Goal: Task Accomplishment & Management: Manage account settings

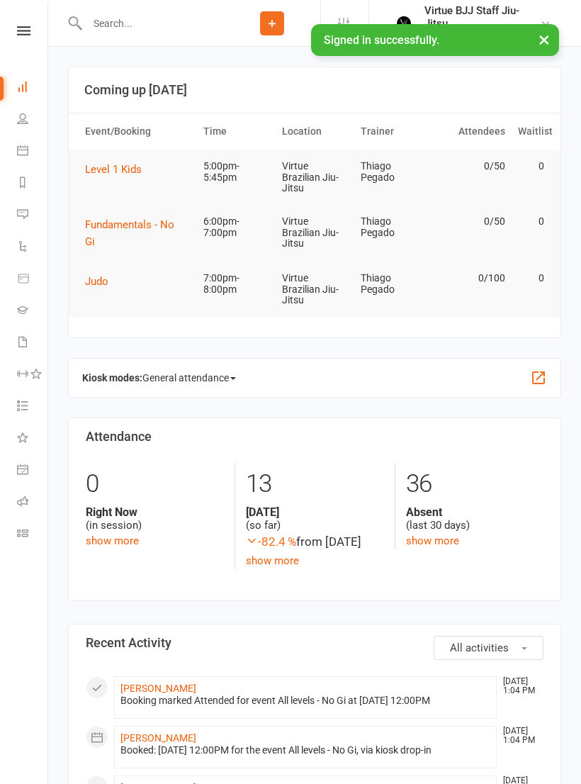
click at [12, 35] on link at bounding box center [24, 30] width 50 height 9
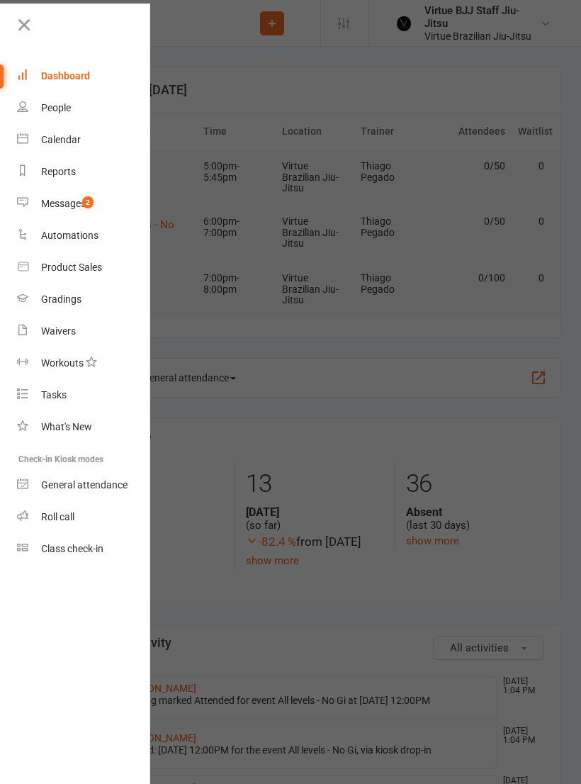
click at [83, 204] on span "2" at bounding box center [87, 202] width 11 height 12
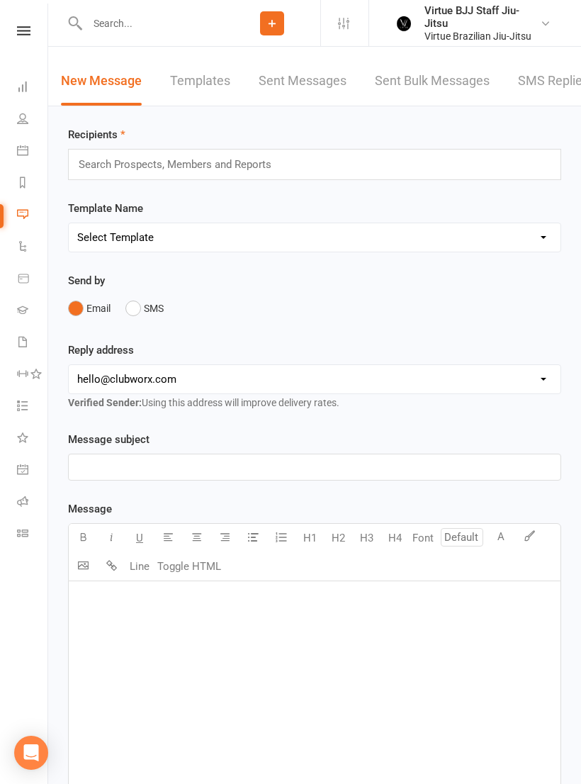
click at [539, 77] on link "SMS Replies 2" at bounding box center [560, 81] width 85 height 49
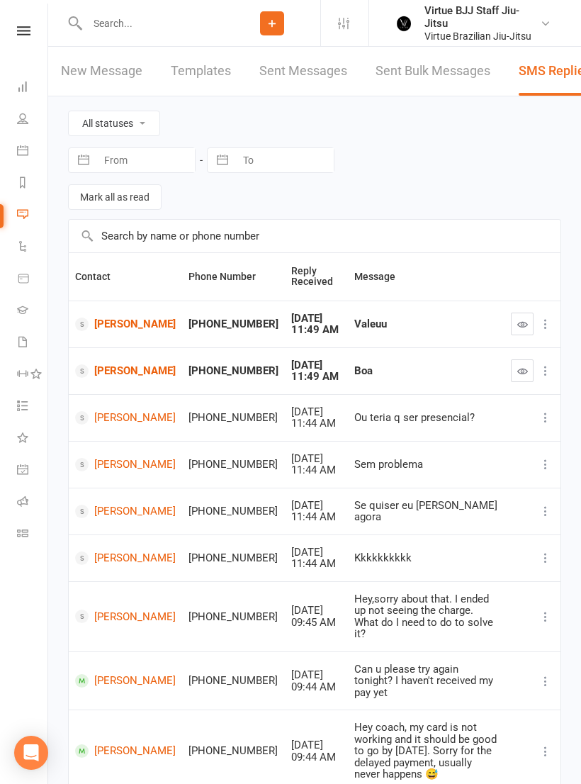
click at [523, 374] on icon "button" at bounding box center [522, 371] width 11 height 11
click at [522, 319] on icon "button" at bounding box center [522, 324] width 11 height 11
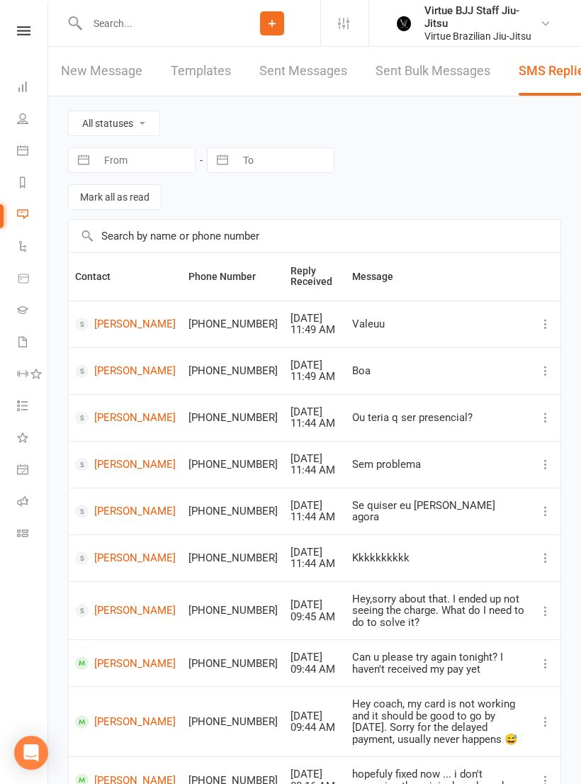
click at [28, 537] on icon at bounding box center [22, 532] width 11 height 11
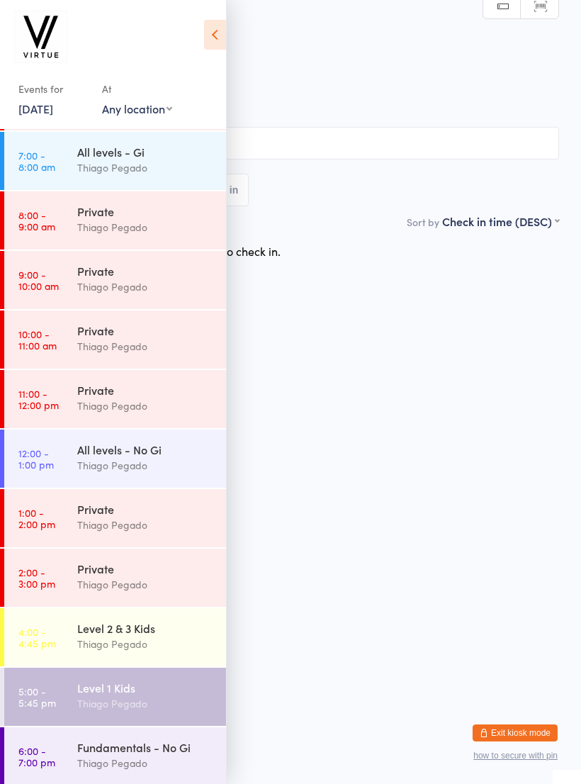
scroll to position [164, 0]
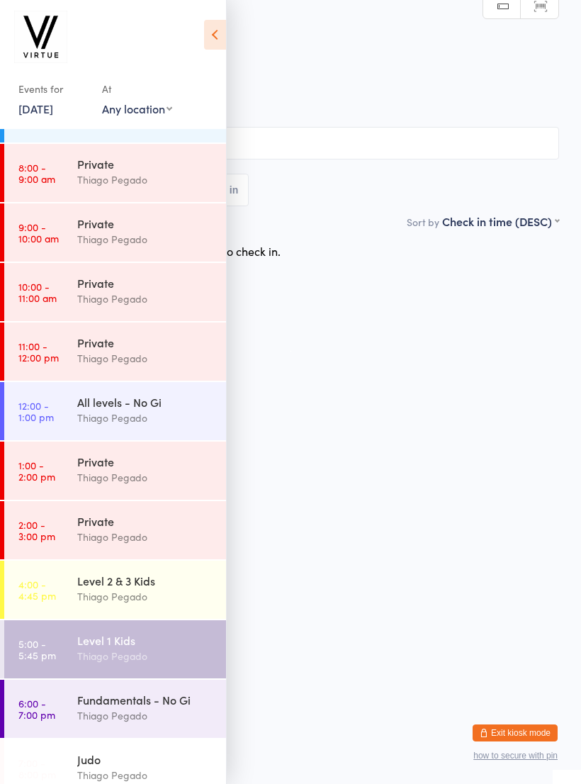
click at [185, 600] on div "Thiago Pegado" at bounding box center [145, 596] width 137 height 16
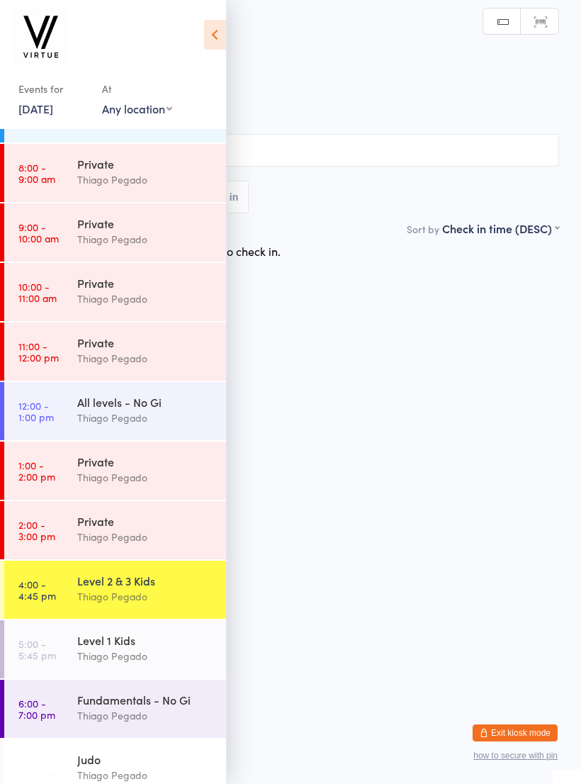
click at [219, 42] on icon at bounding box center [215, 35] width 22 height 30
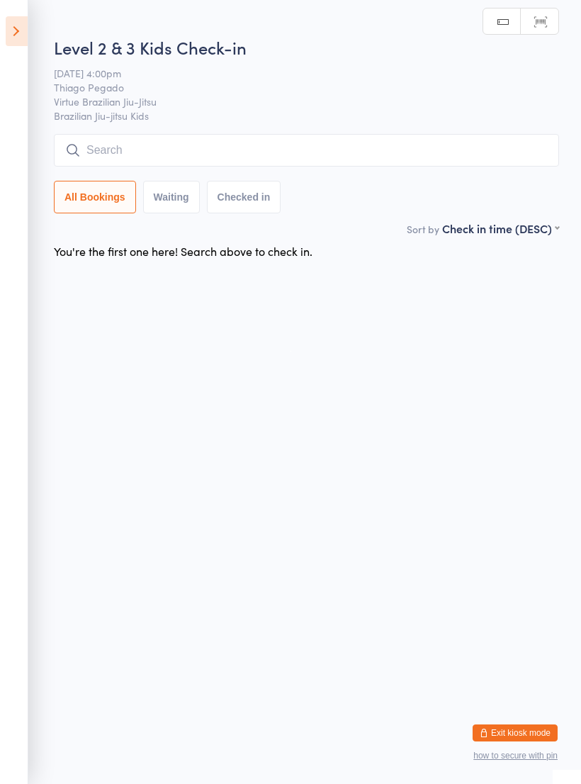
click at [288, 145] on input "search" at bounding box center [306, 150] width 505 height 33
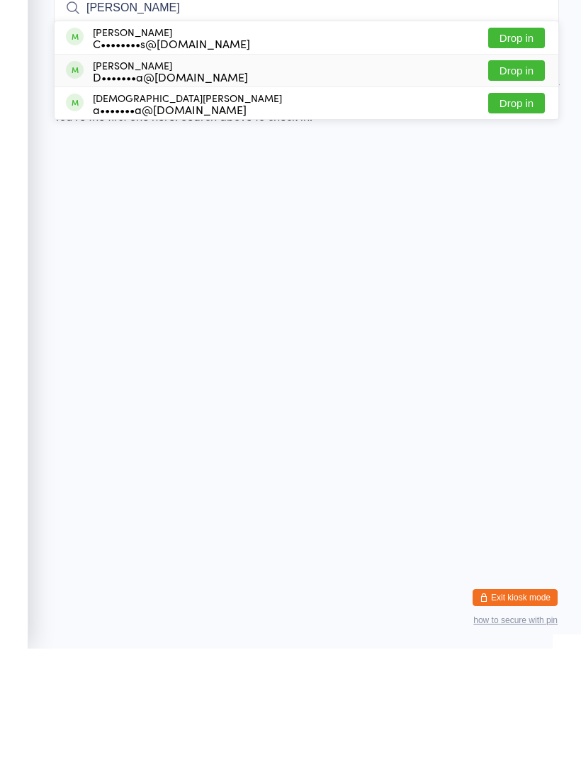
type input "Ari"
click at [194, 206] on div "D•••••••a@outlook.com" at bounding box center [170, 211] width 155 height 11
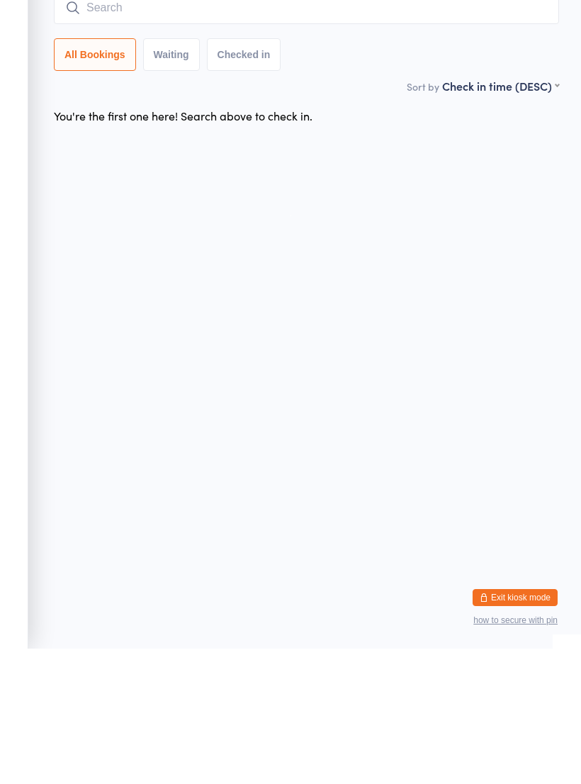
click at [226, 127] on input "search" at bounding box center [306, 143] width 505 height 33
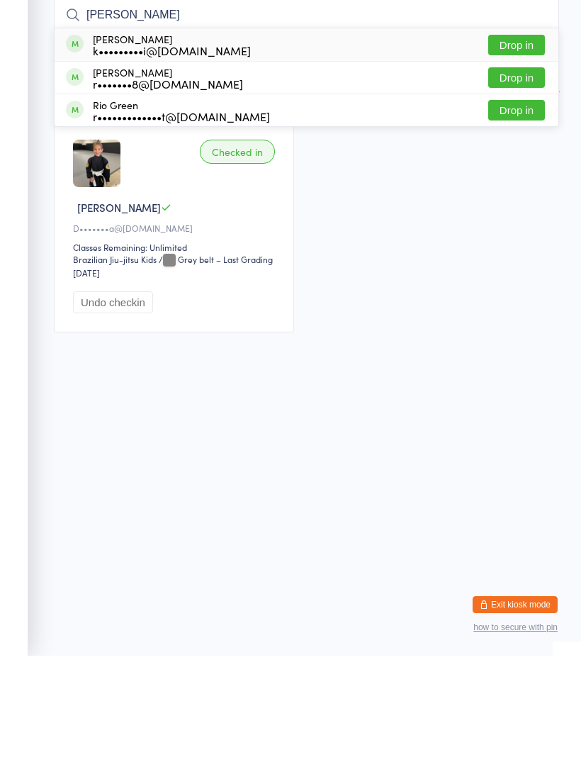
type input "Rick"
click at [347, 157] on div "Rick Kumagai k•••••••••i@gmail.com Drop in" at bounding box center [307, 173] width 504 height 33
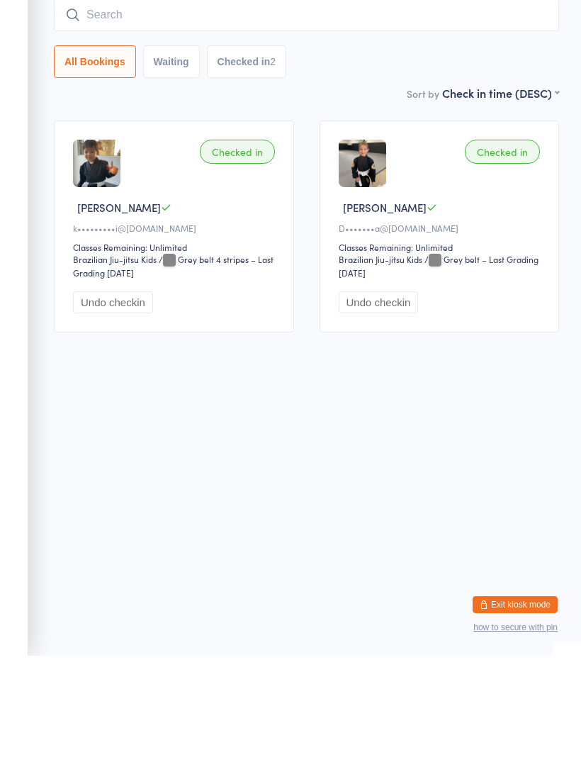
click at [335, 127] on input "search" at bounding box center [306, 143] width 505 height 33
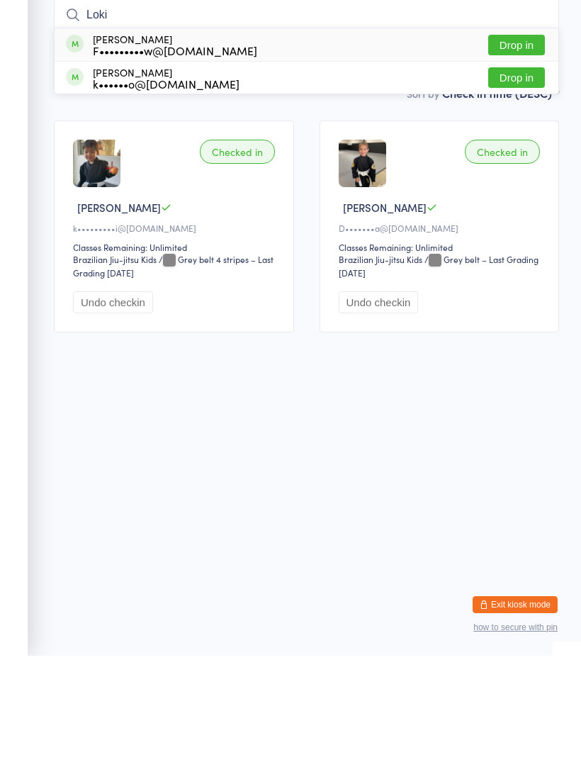
type input "Loki"
click at [325, 157] on div "Loki Cresswell F•••••••••w@yahoo.com.au Drop in" at bounding box center [307, 173] width 504 height 33
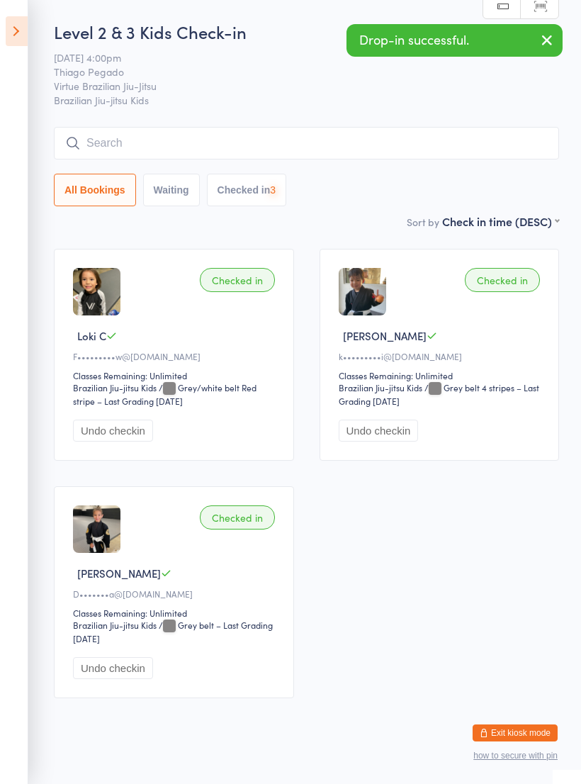
click at [357, 119] on div "Level 2 & 3 Kids Check-in 14 Oct 4:00pm Thiago Pegado Virtue Brazilian Jiu-Jits…" at bounding box center [306, 117] width 505 height 194
click at [376, 134] on input "search" at bounding box center [306, 143] width 505 height 33
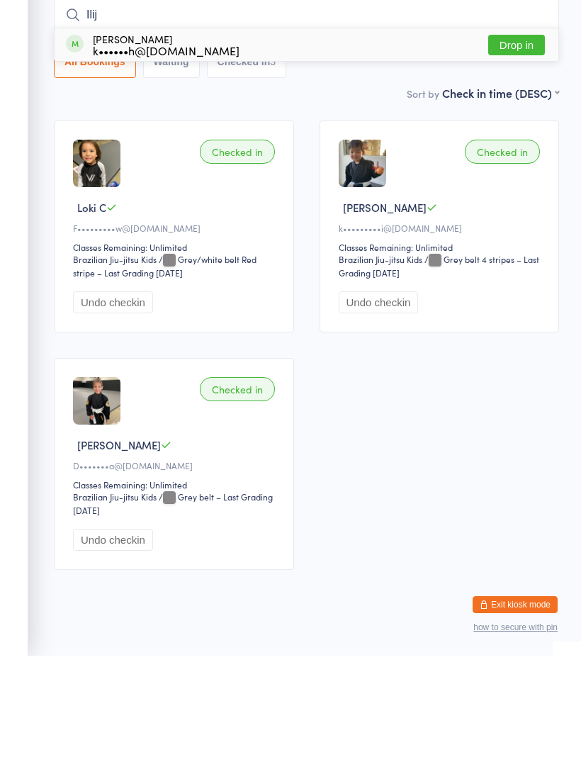
type input "Ilij"
click at [342, 157] on div "Ilija Puljich k••••••h@gmail.com Drop in" at bounding box center [307, 173] width 504 height 33
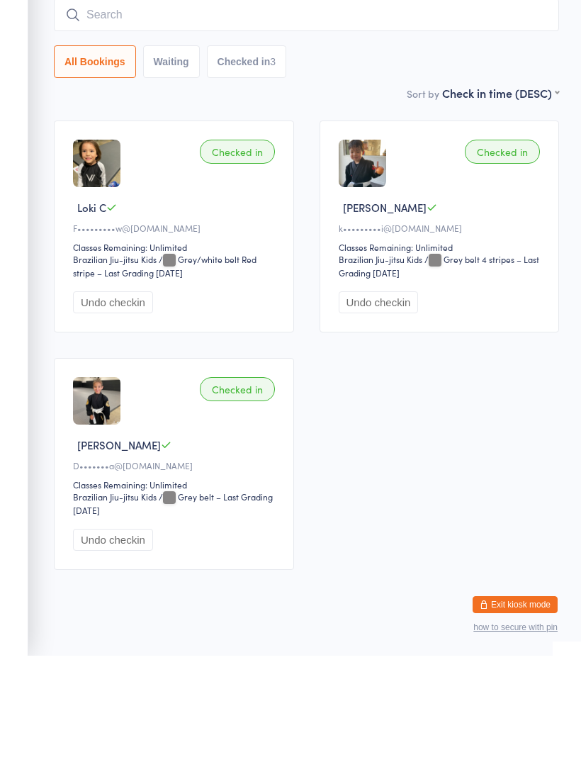
click at [357, 127] on input "search" at bounding box center [306, 143] width 505 height 33
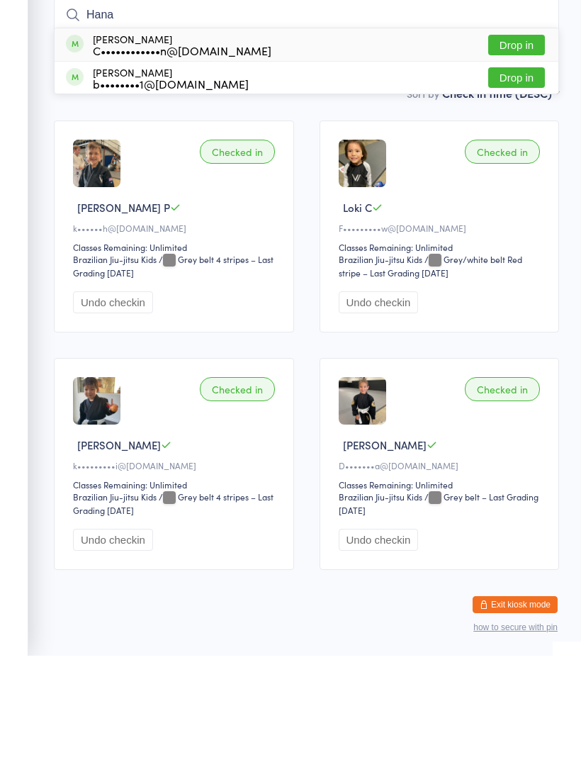
type input "Hana"
click at [326, 157] on div "Hana Anderson C••••••••••••n@yahoo.com Drop in" at bounding box center [307, 173] width 504 height 33
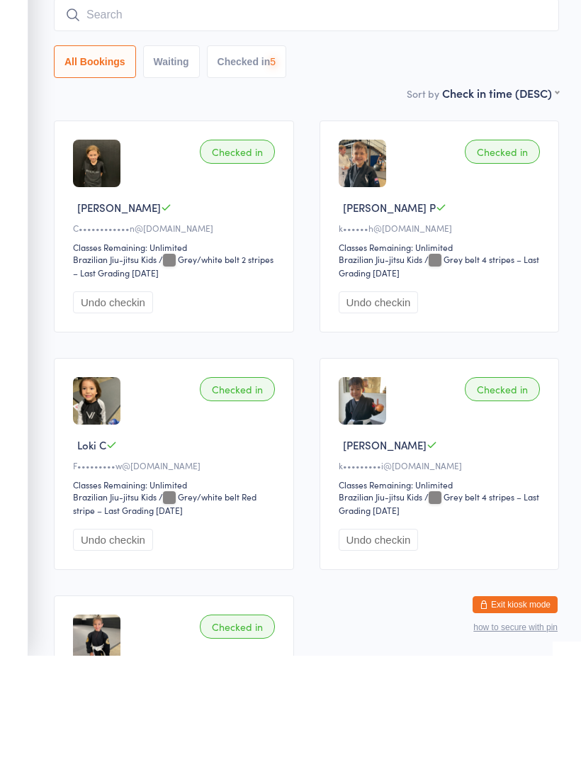
click at [336, 127] on input "search" at bounding box center [306, 143] width 505 height 33
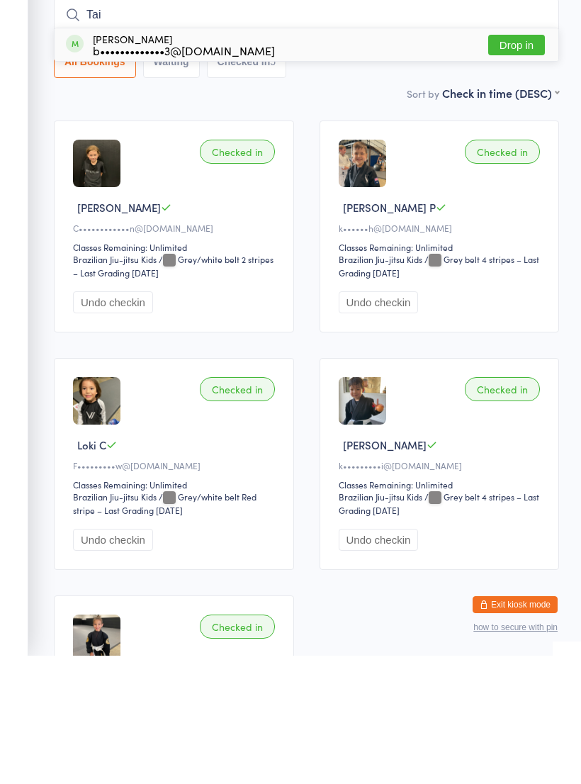
type input "Tai"
click at [353, 157] on div "Tai Collins b•••••••••••••3@hotmail.com Drop in" at bounding box center [307, 173] width 504 height 33
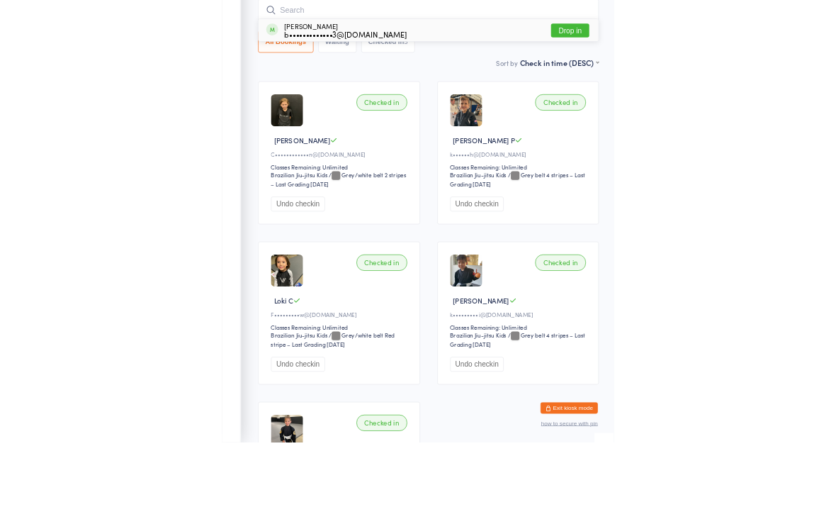
scroll to position [128, 0]
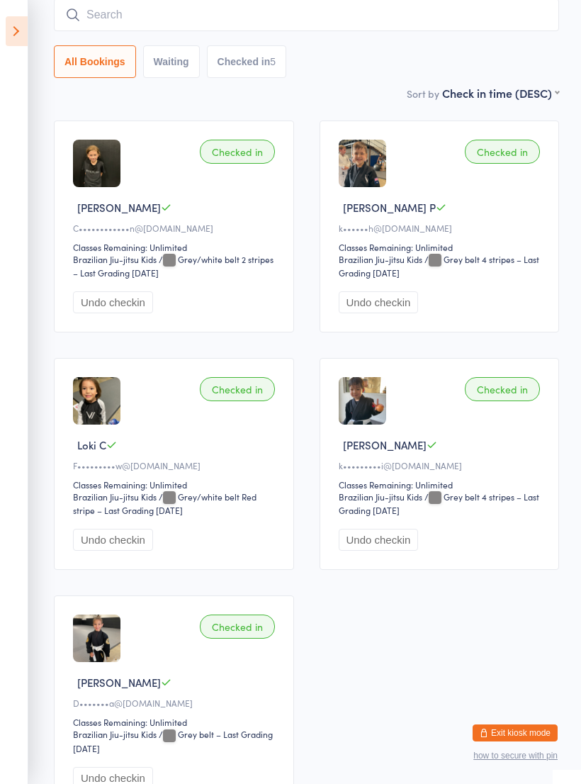
click at [383, 21] on input "search" at bounding box center [306, 15] width 505 height 33
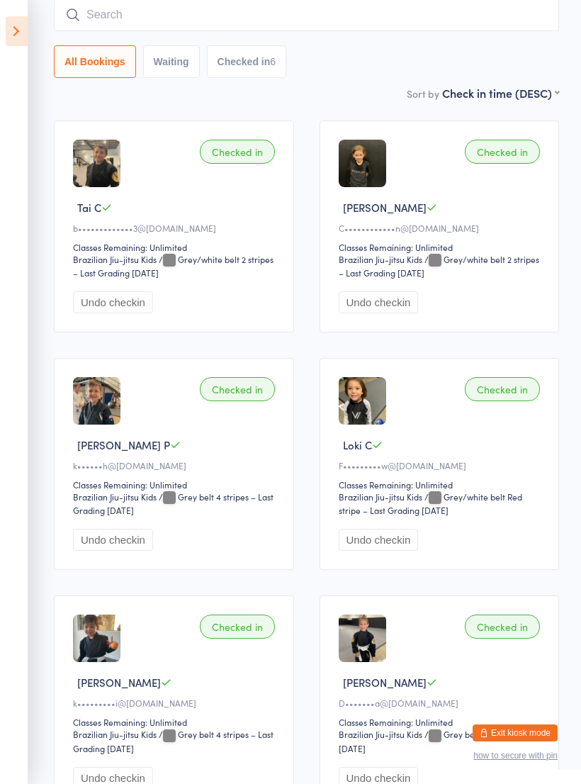
click at [372, 30] on input "search" at bounding box center [306, 15] width 505 height 33
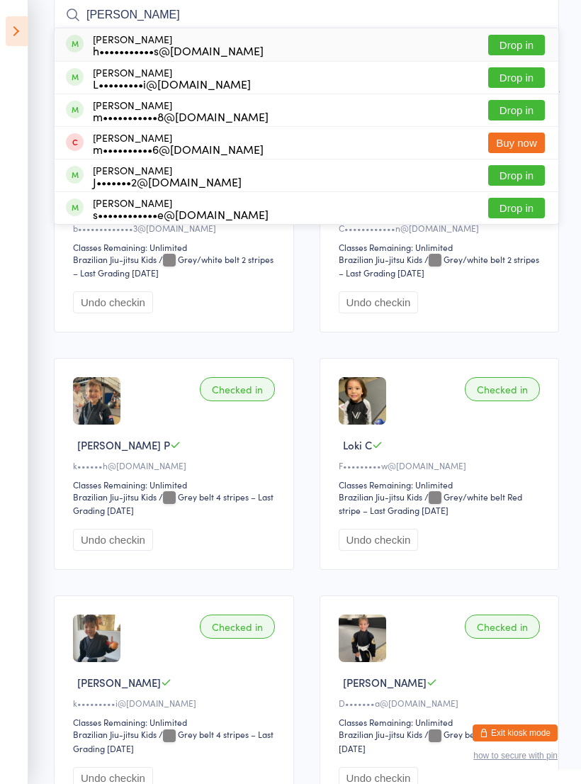
type input "Marin"
click at [354, 47] on div "Marino Mariner h•••••••••••s@hotmail.co.nz Drop in" at bounding box center [307, 44] width 504 height 33
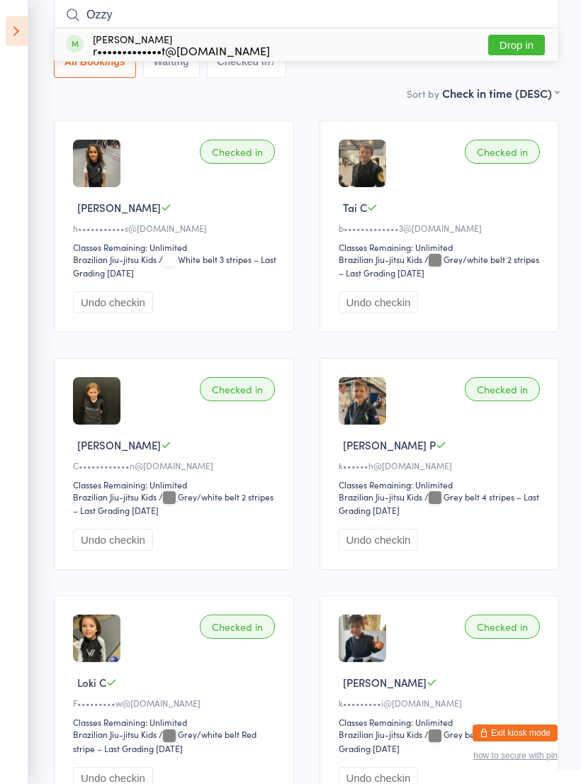
type input "Ozzy"
click at [339, 46] on div "Ozzy Green r•••••••••••••t@gmail.com Drop in" at bounding box center [307, 44] width 504 height 33
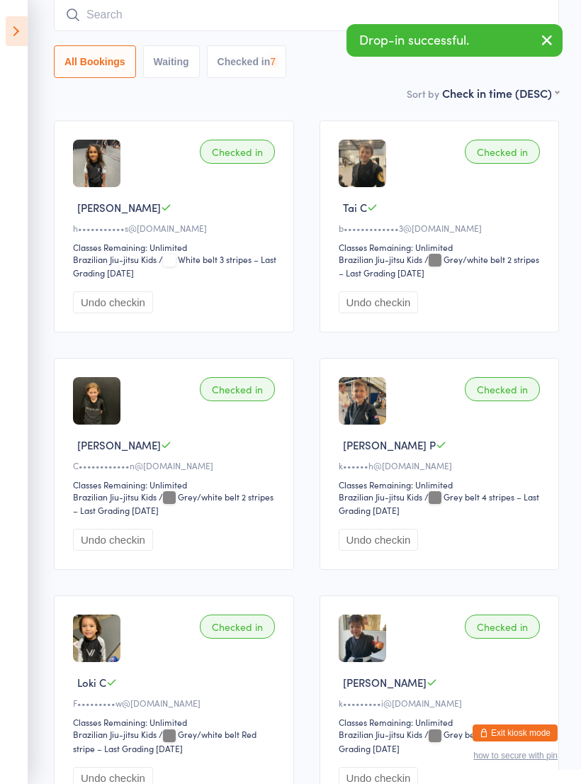
click at [380, 20] on input "search" at bounding box center [306, 15] width 505 height 33
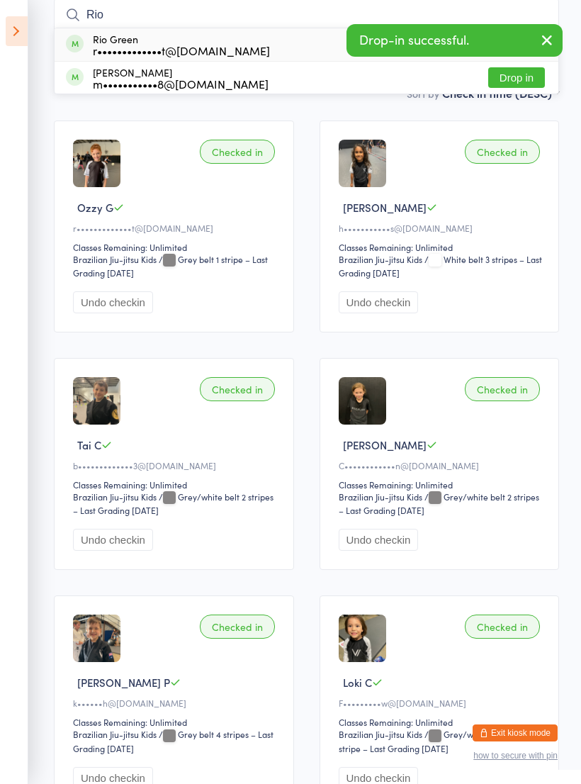
type input "Rio"
click at [314, 43] on div "Rio Green r•••••••••••••t@gmail.com Drop in" at bounding box center [307, 44] width 504 height 33
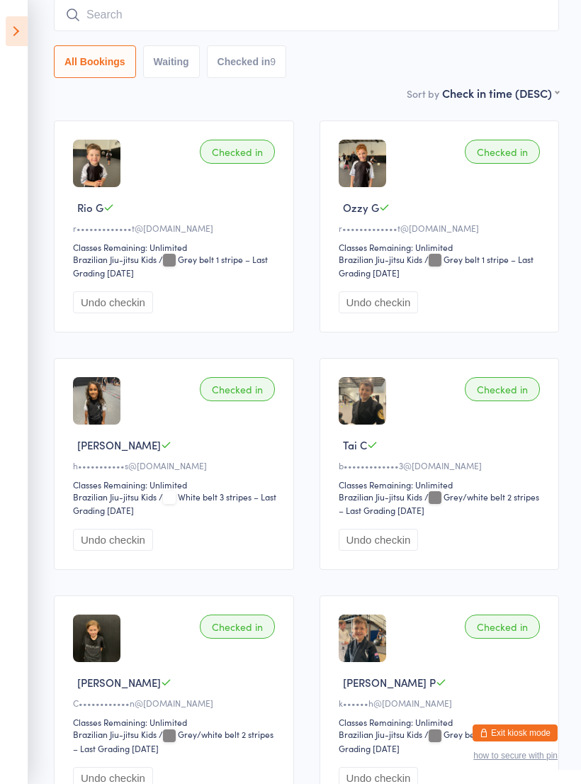
click at [364, 21] on input "search" at bounding box center [306, 15] width 505 height 33
click at [396, 19] on input "search" at bounding box center [306, 15] width 505 height 33
click at [386, 21] on input "search" at bounding box center [306, 15] width 505 height 33
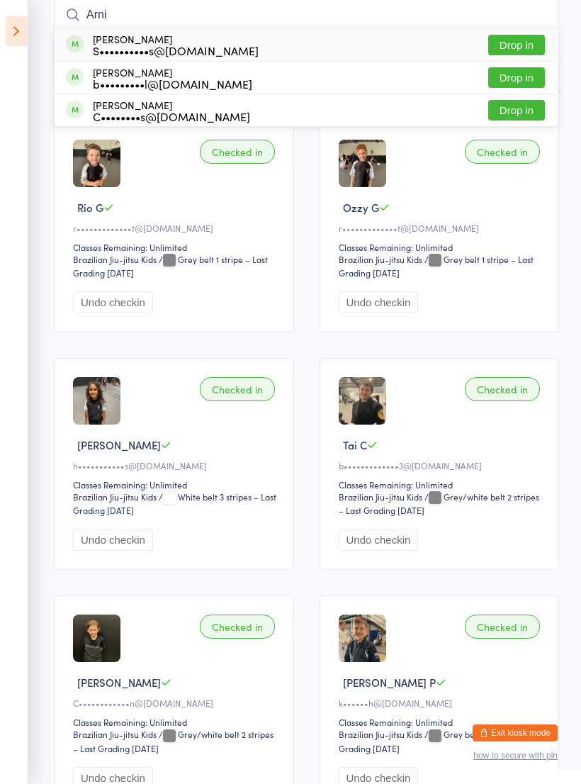
type input "Arni"
click at [515, 46] on button "Drop in" at bounding box center [516, 45] width 57 height 21
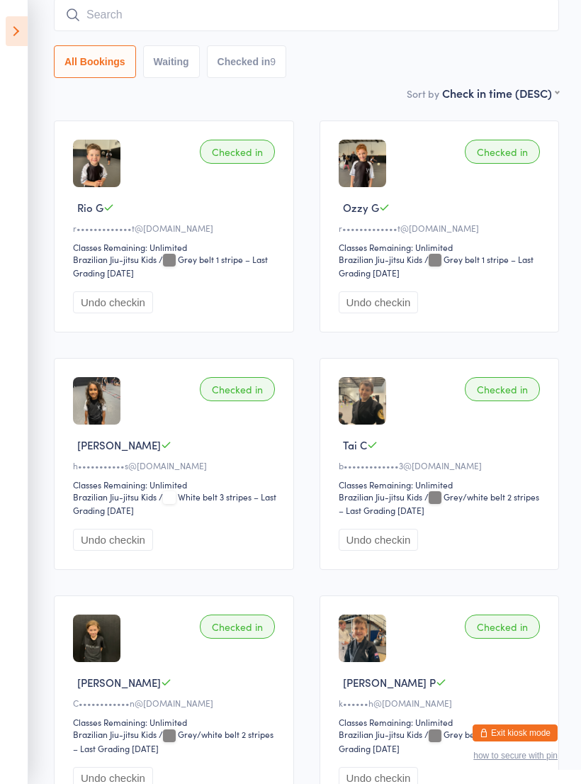
click at [462, 23] on input "search" at bounding box center [306, 15] width 505 height 33
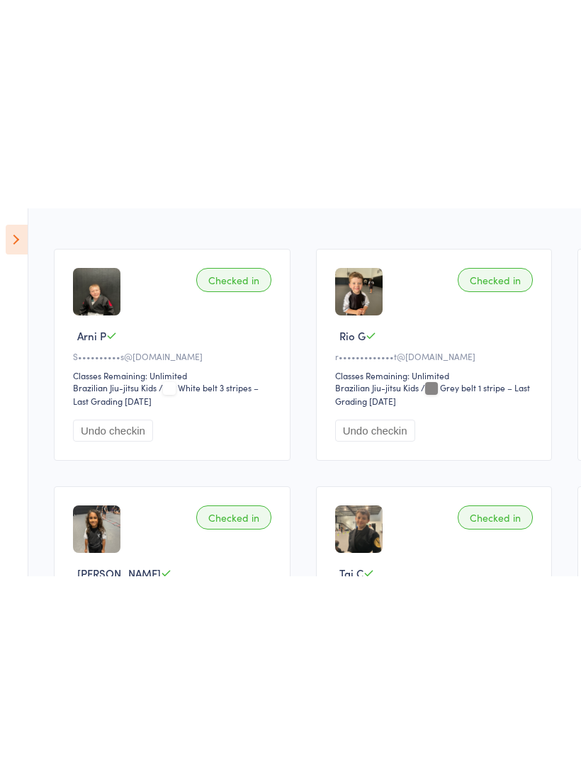
scroll to position [0, 0]
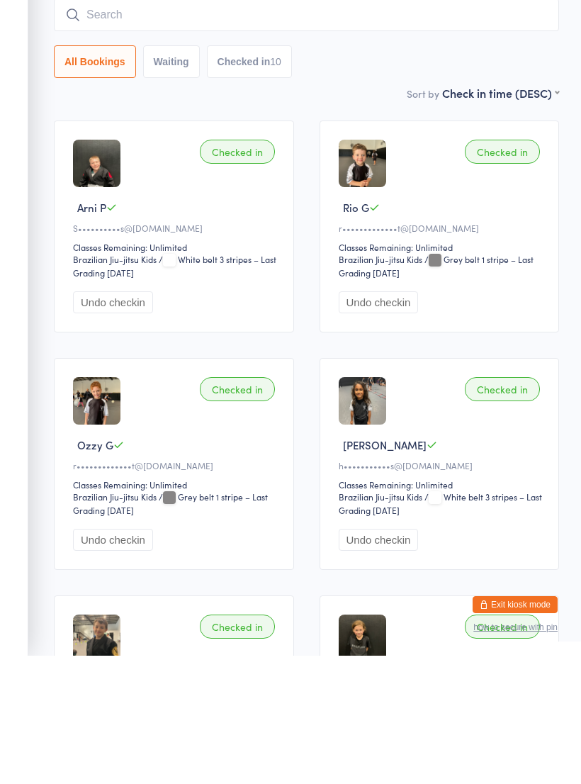
click at [448, 127] on input "search" at bounding box center [306, 143] width 505 height 33
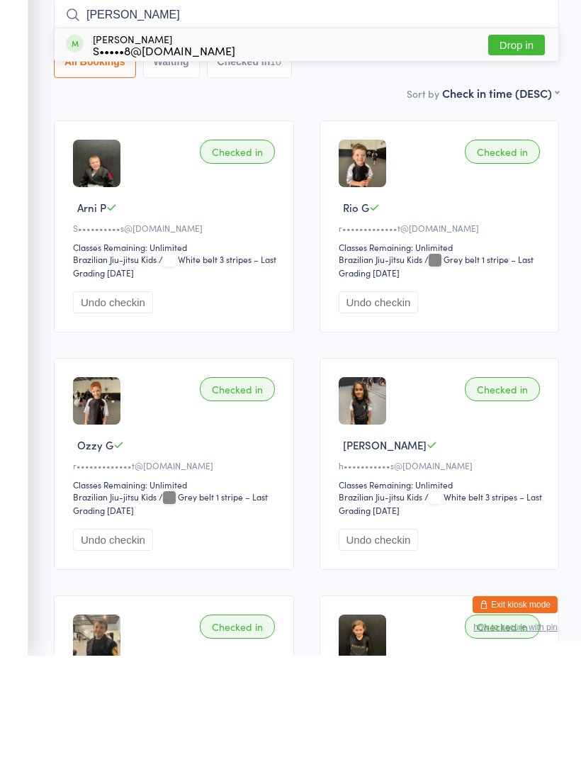
type input "Jay"
click at [389, 157] on div "Jay Bush S•••••8@hotmail.com Drop in" at bounding box center [307, 173] width 504 height 33
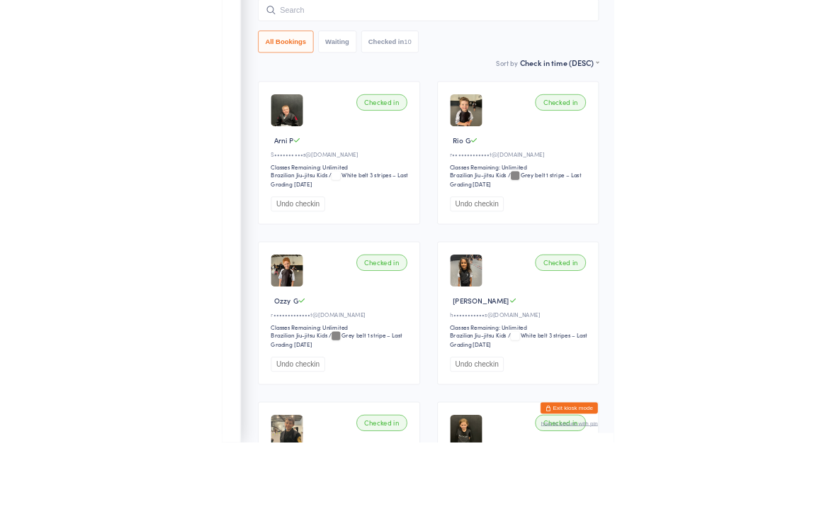
scroll to position [128, 0]
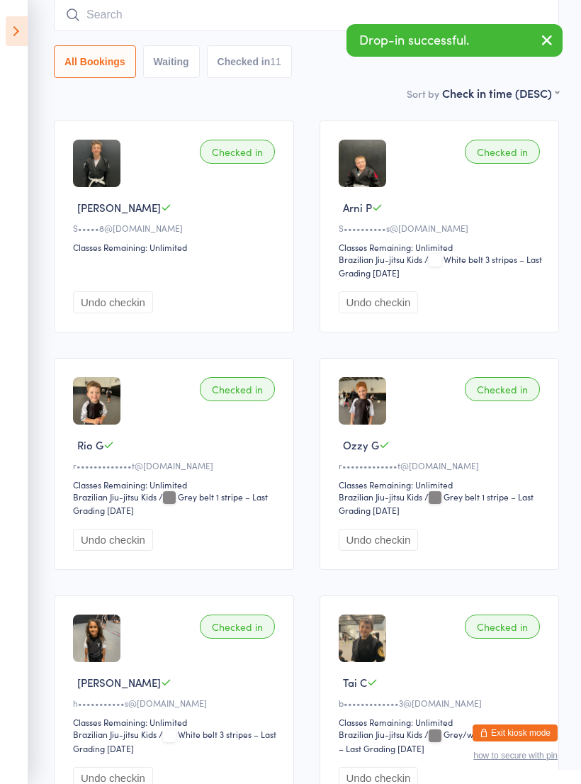
click at [311, 29] on input "search" at bounding box center [306, 15] width 505 height 33
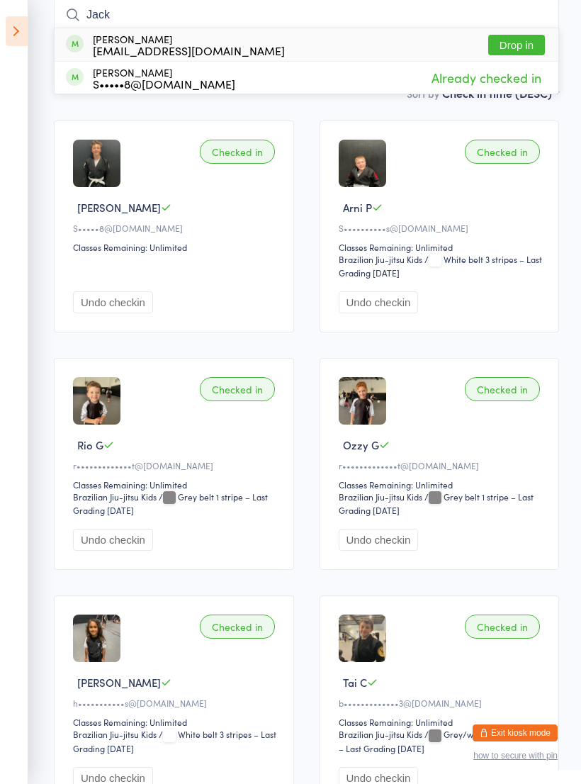
type input "Jack"
click at [337, 50] on div "Jack Dartnell sj@sjandpeople.com Drop in" at bounding box center [307, 44] width 504 height 33
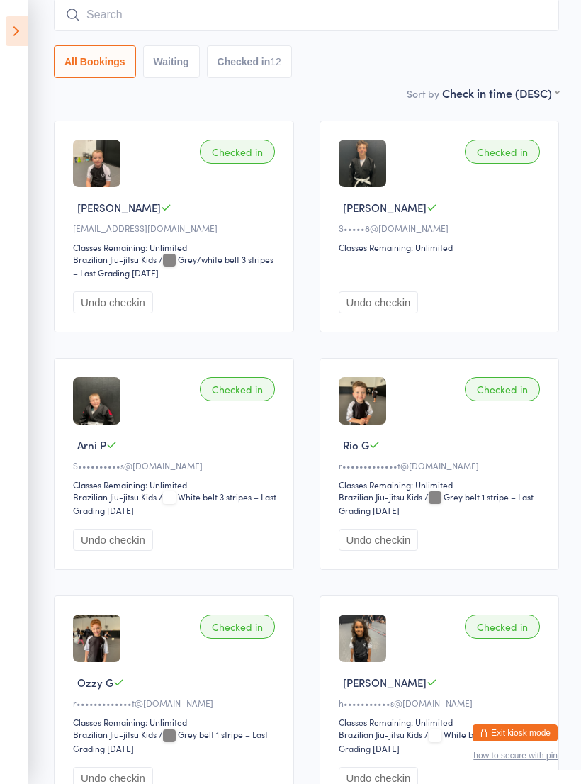
click at [334, 21] on input "search" at bounding box center [306, 15] width 505 height 33
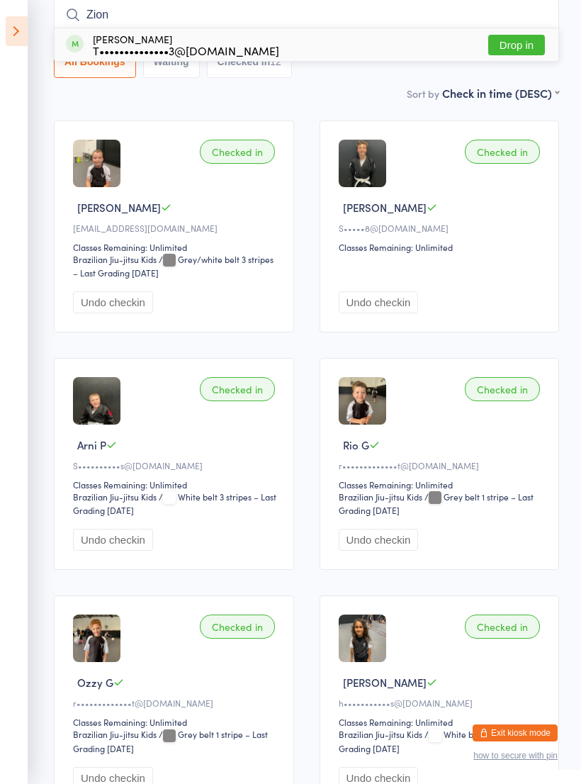
type input "Zion"
click at [354, 43] on div "Zion Teixeira T••••••••••••••3@gmail.com Drop in" at bounding box center [307, 44] width 504 height 33
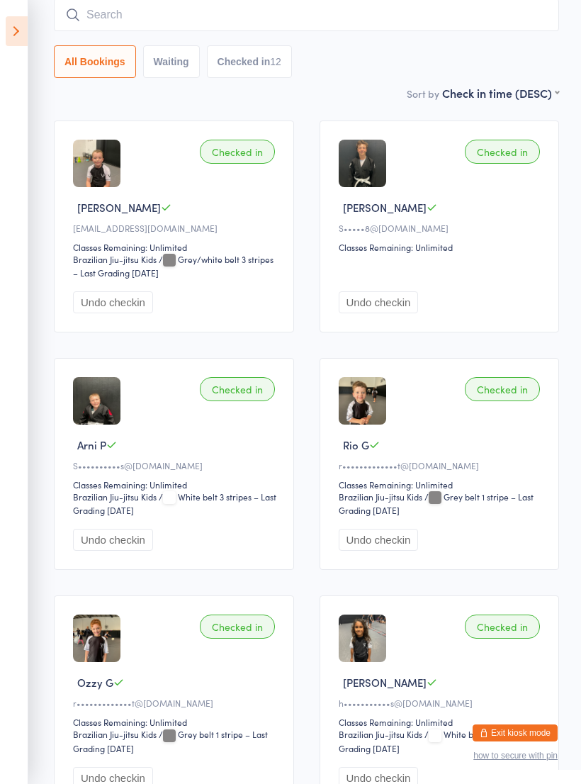
click at [365, 15] on input "search" at bounding box center [306, 15] width 505 height 33
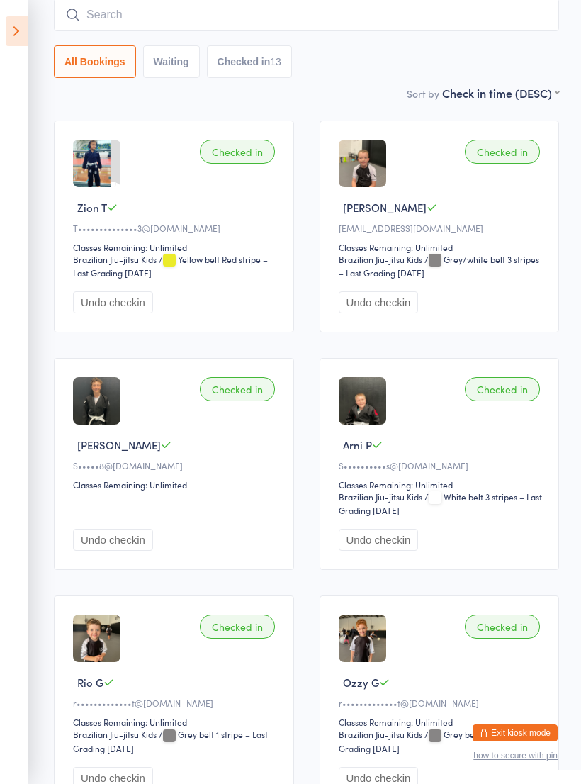
click at [343, 18] on input "search" at bounding box center [306, 15] width 505 height 33
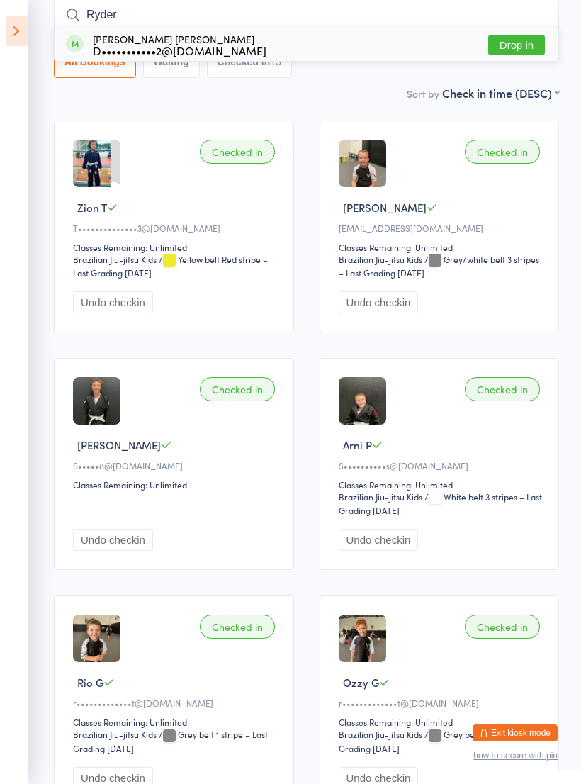
type input "Ryder"
click at [291, 46] on div "Ryder Broadhurst D•••••••••••2@gmail.com Drop in" at bounding box center [307, 44] width 504 height 33
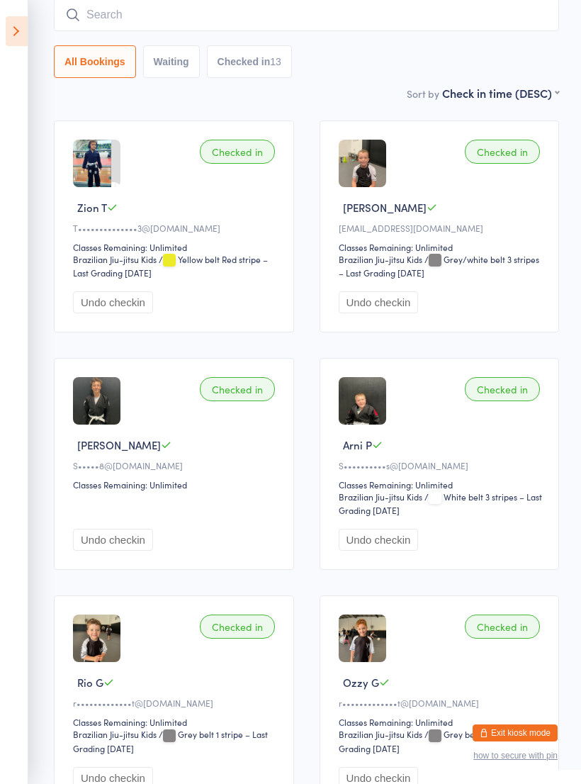
click at [291, 21] on input "search" at bounding box center [306, 15] width 505 height 33
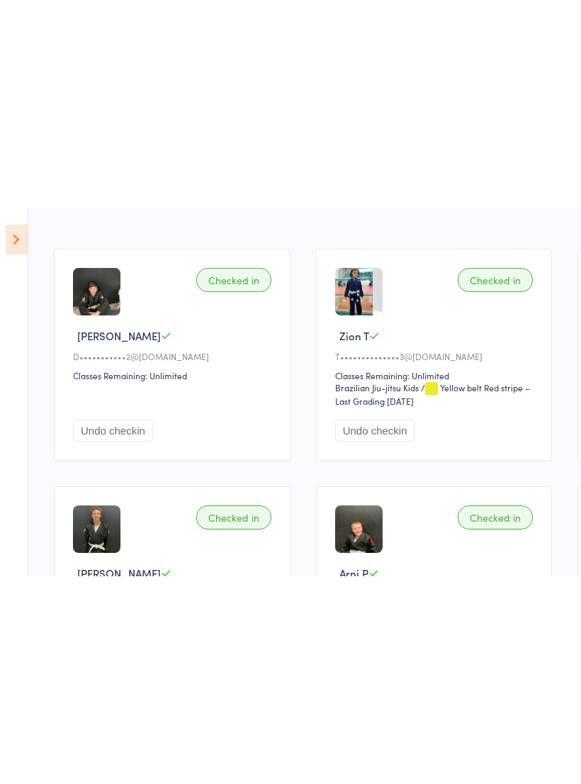
scroll to position [0, 0]
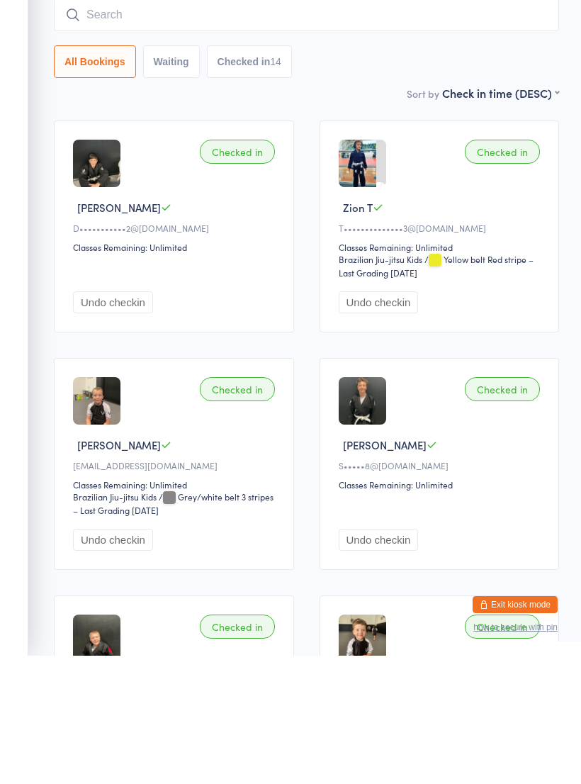
click at [486, 127] on input "search" at bounding box center [306, 143] width 505 height 33
click at [427, 127] on input "search" at bounding box center [306, 143] width 505 height 33
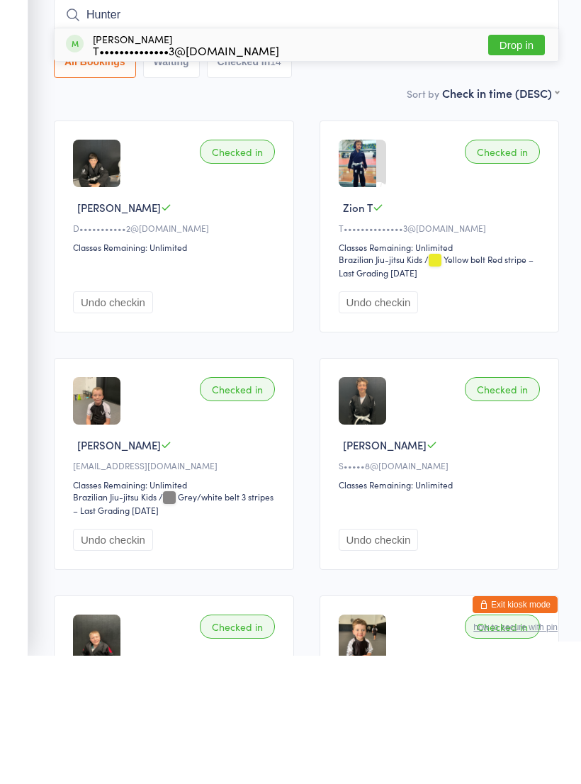
type input "Hunter"
click at [425, 157] on div "Hunter Teixeira T••••••••••••••3@gmail.com Drop in" at bounding box center [307, 173] width 504 height 33
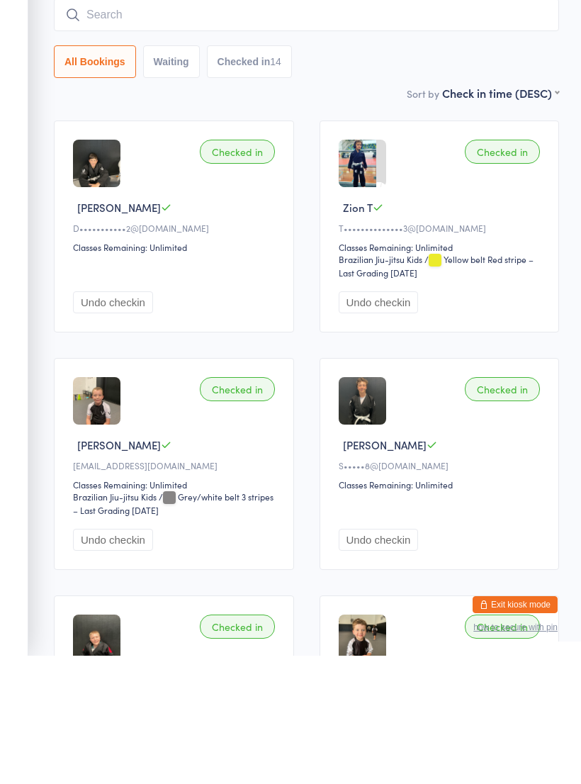
click at [426, 127] on input "search" at bounding box center [306, 143] width 505 height 33
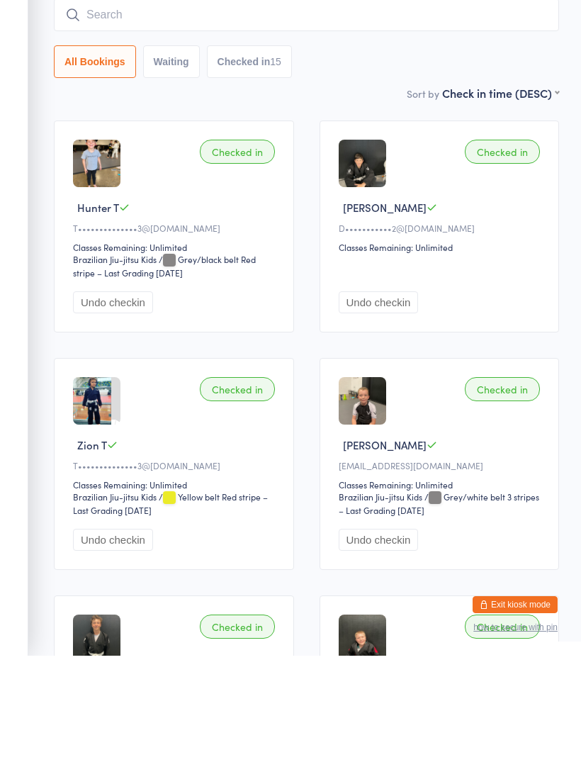
click at [417, 127] on input "search" at bounding box center [306, 143] width 505 height 33
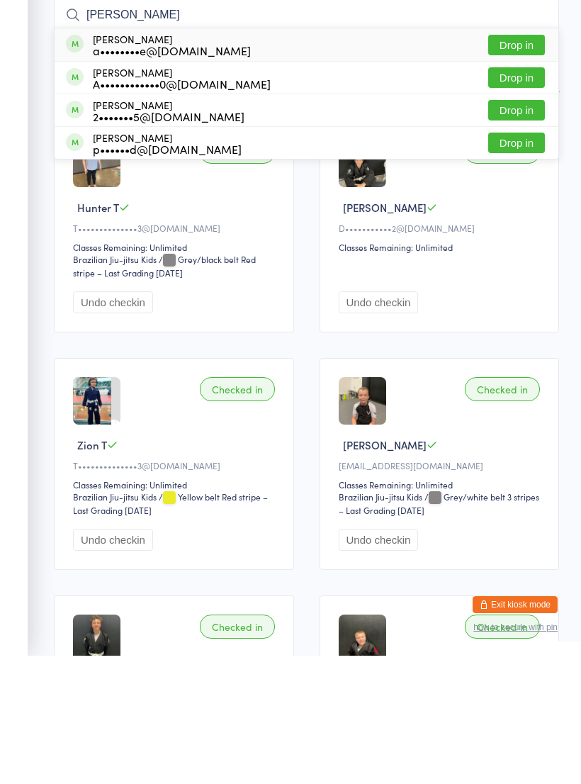
type input "Lilia"
click at [317, 157] on div "Liliana Osborne a••••••••e@gmail.com Drop in" at bounding box center [307, 173] width 504 height 33
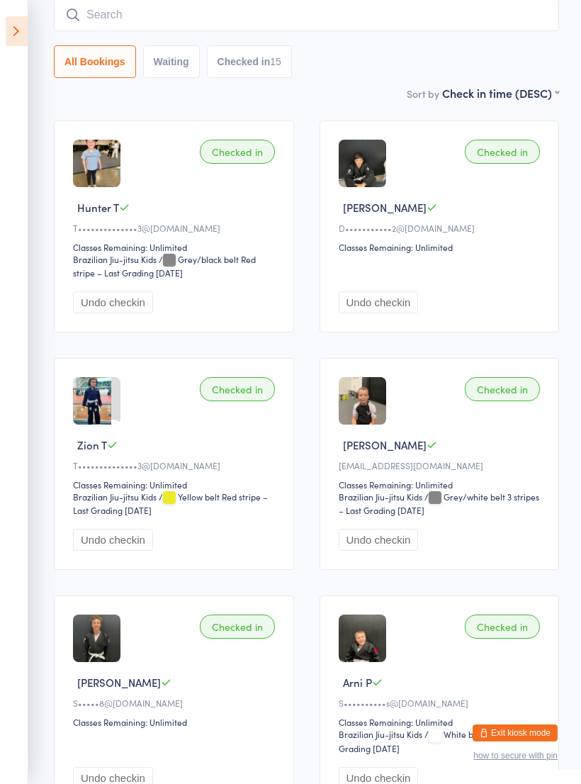
click at [325, 23] on input "search" at bounding box center [306, 15] width 505 height 33
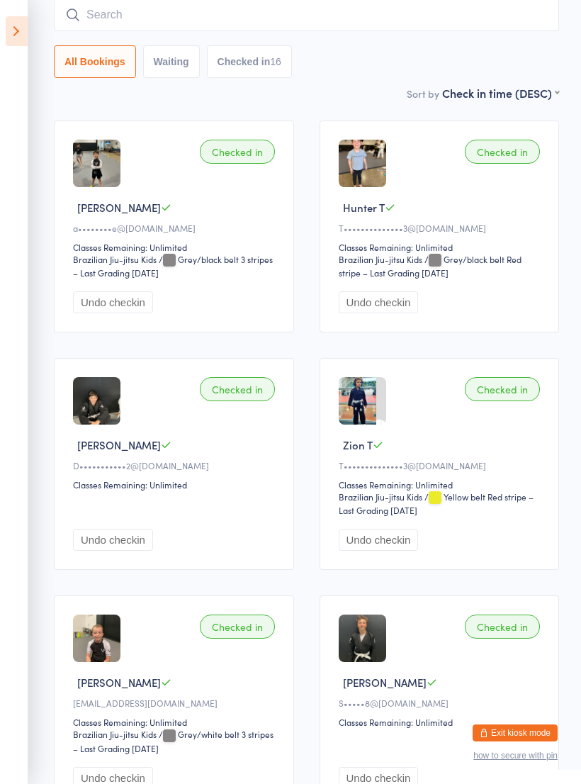
click at [440, 23] on input "search" at bounding box center [306, 15] width 505 height 33
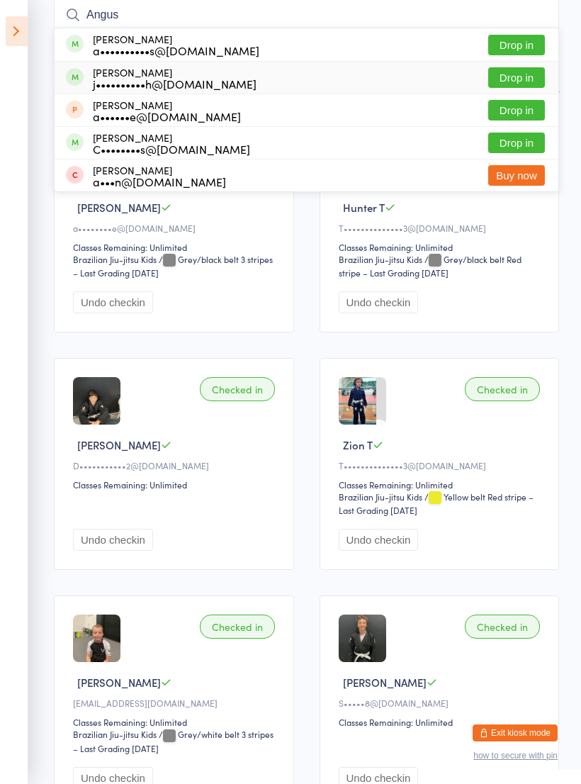
type input "Angus"
click at [262, 83] on div "Angus Mcculloch j••••••••••h@gmail.com Drop in" at bounding box center [307, 78] width 504 height 32
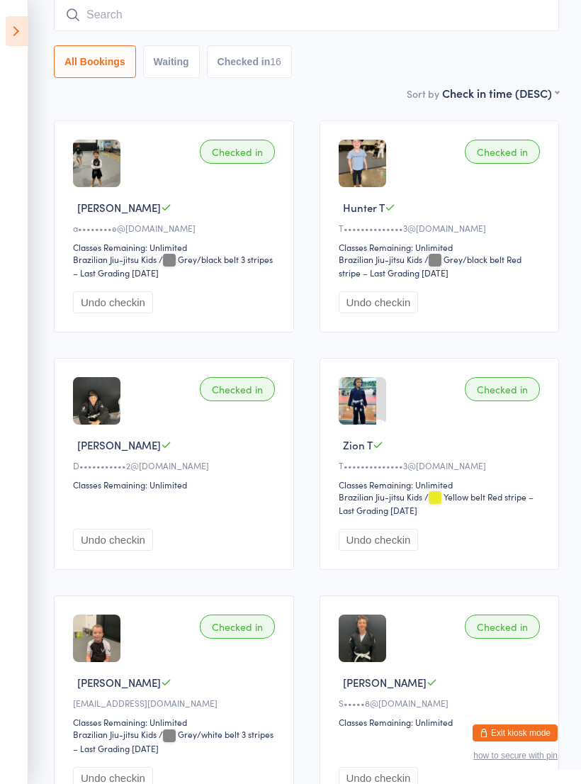
click at [303, 21] on input "search" at bounding box center [306, 15] width 505 height 33
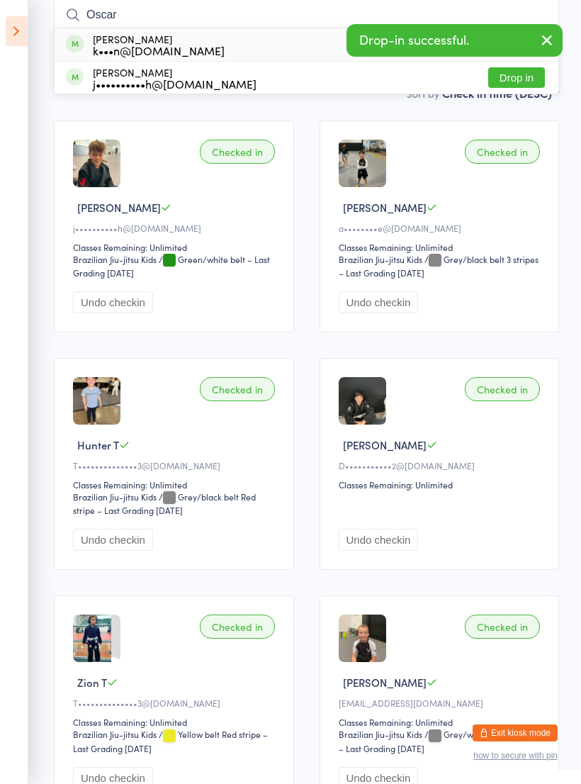
type input "Oscar"
click at [253, 84] on div "Oscar Mcculloch j••••••••••h@gmail.com Drop in" at bounding box center [307, 78] width 504 height 32
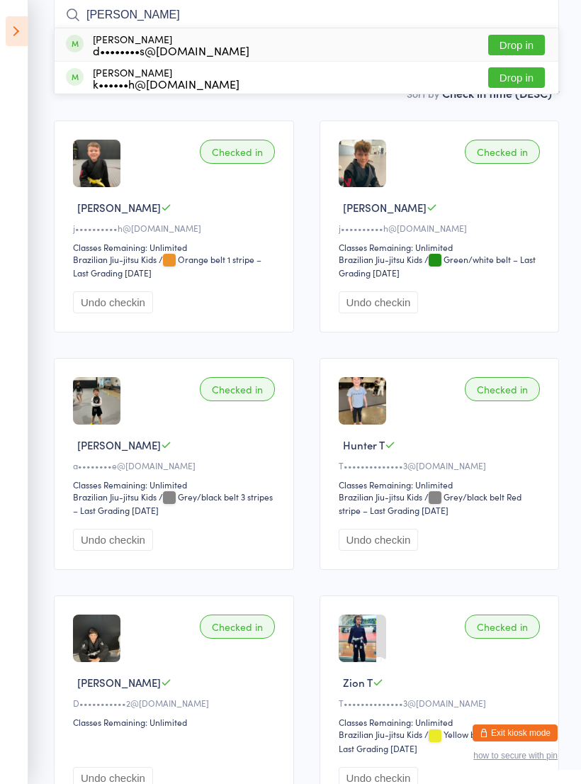
type input "Peter"
click at [259, 84] on div "Peter Bozidar Puljich k••••••h@gmail.com Drop in" at bounding box center [307, 78] width 504 height 32
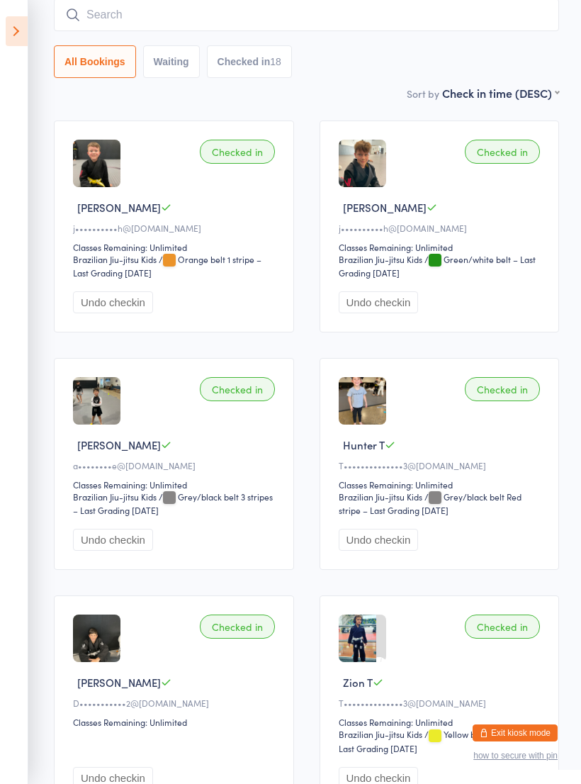
click at [297, 16] on input "search" at bounding box center [306, 15] width 505 height 33
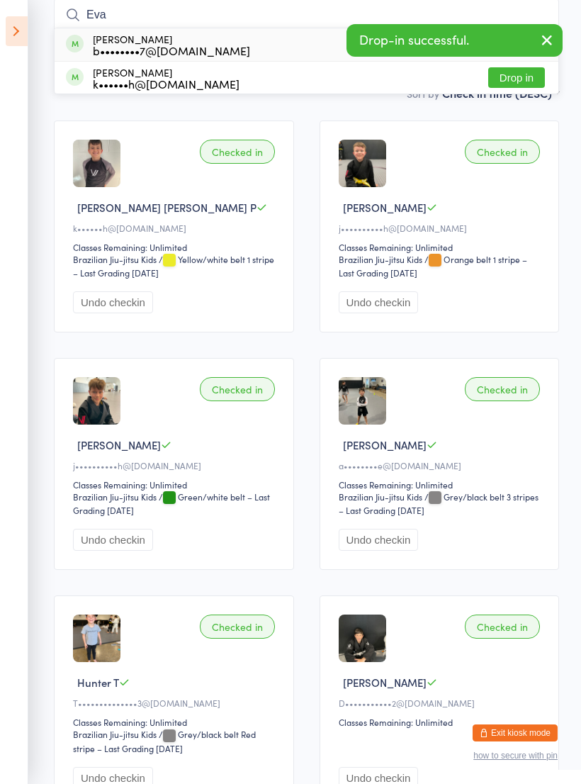
type input "Eva"
click at [262, 50] on div "Eva Bardina b••••••••7@gmail.com Drop in" at bounding box center [307, 44] width 504 height 33
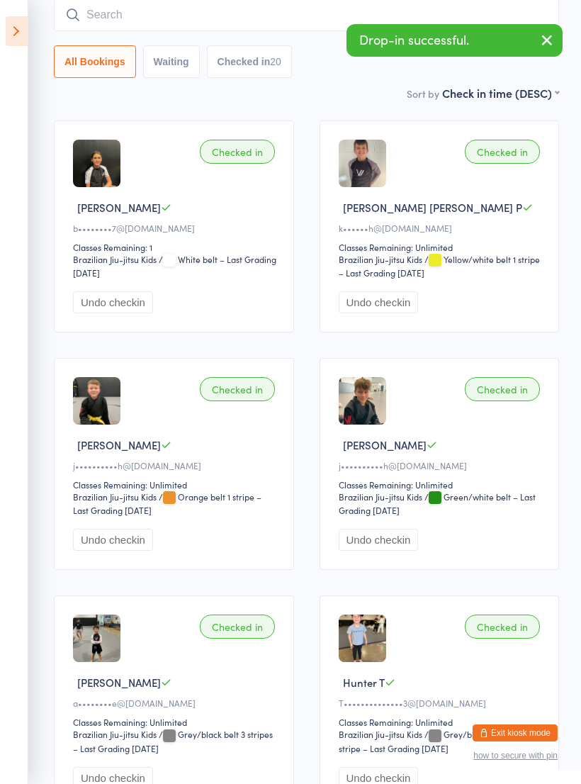
click at [135, 310] on button "Undo checkin" at bounding box center [113, 302] width 80 height 22
click at [277, 23] on input "search" at bounding box center [306, 15] width 505 height 33
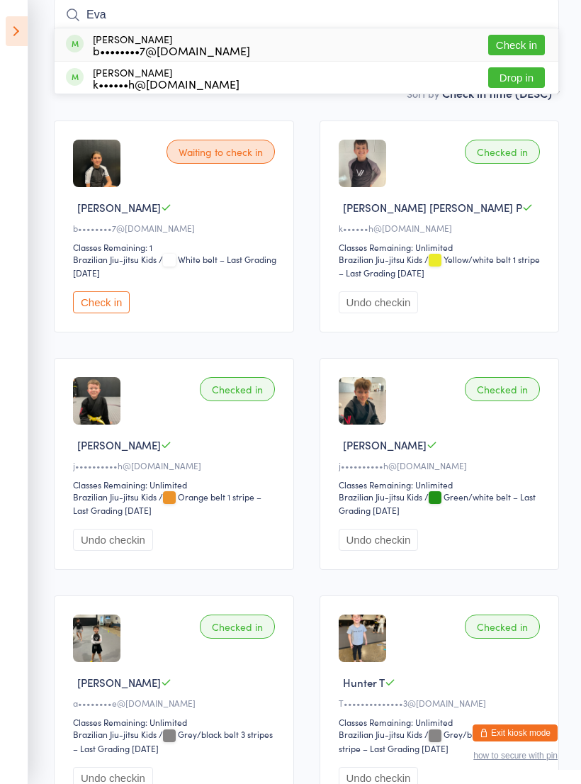
type input "Eva"
click at [273, 87] on div "Eva Zdravka Puljich k••••••h@gmail.com Drop in" at bounding box center [307, 78] width 504 height 32
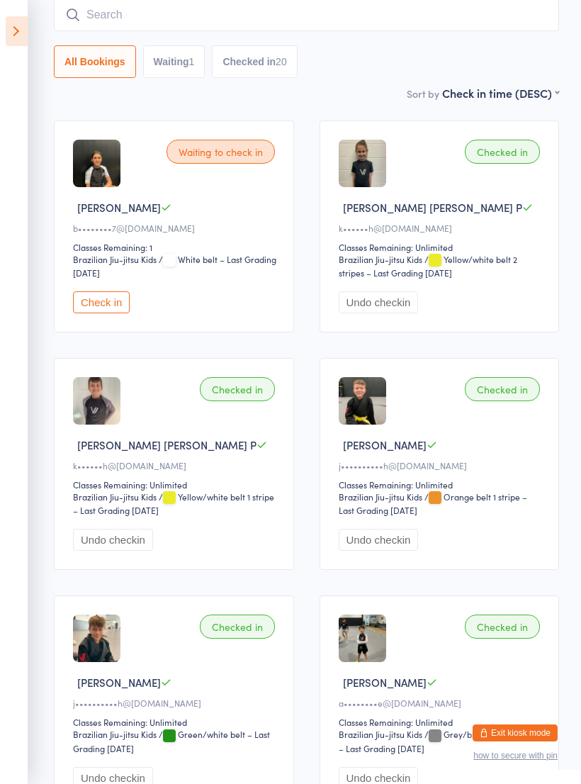
click at [427, 29] on input "search" at bounding box center [306, 15] width 505 height 33
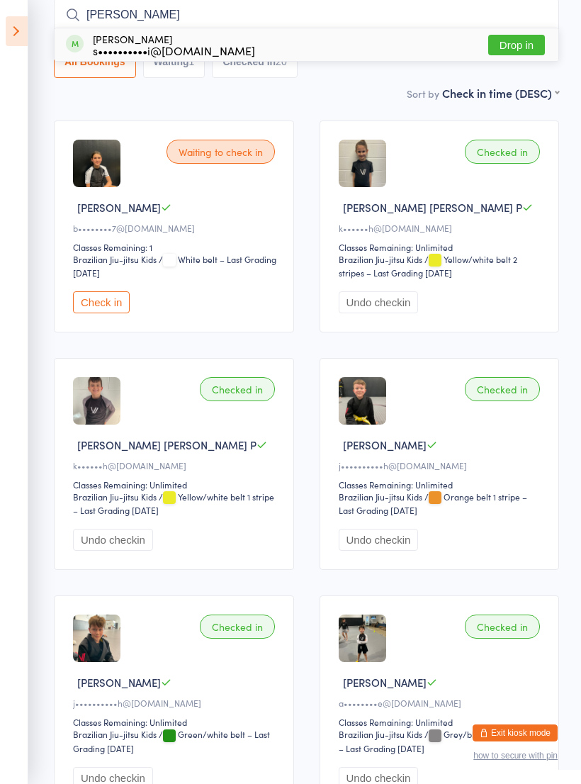
type input "Omar"
click at [261, 48] on div "Omar Kujovic s••••••••••i@hotmail.com Drop in" at bounding box center [307, 44] width 504 height 33
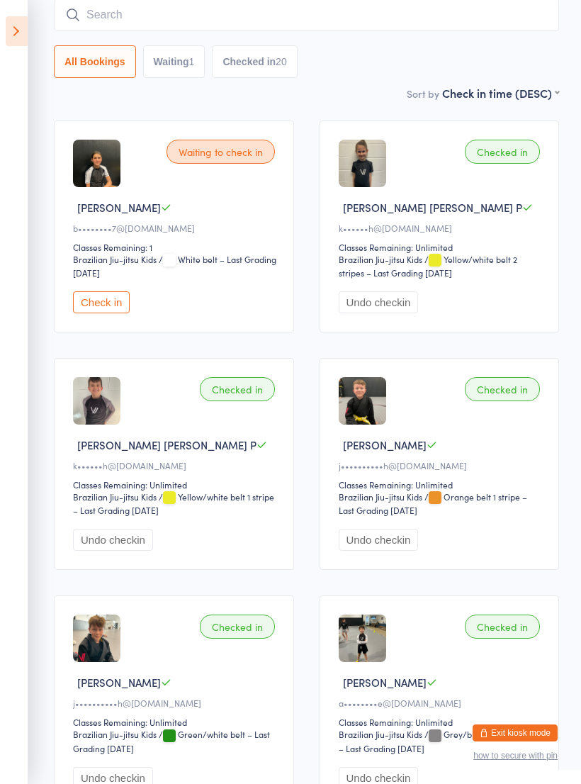
click at [291, 18] on input "search" at bounding box center [306, 15] width 505 height 33
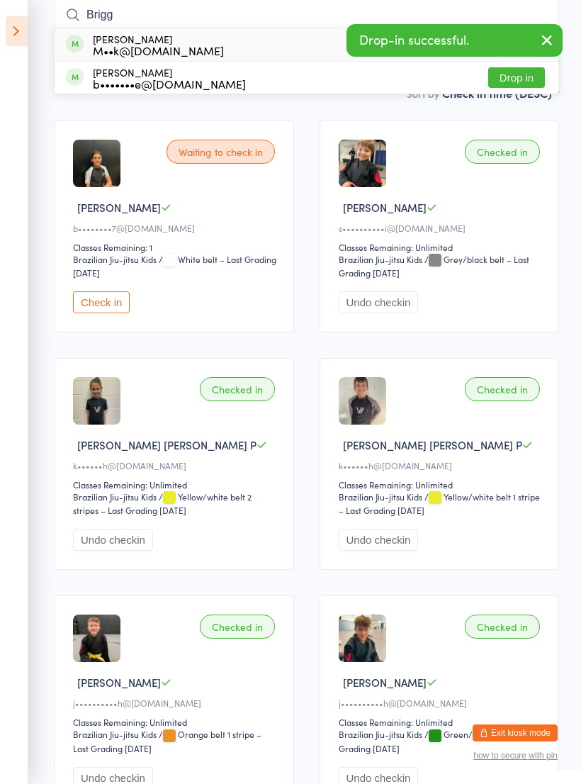
type input "Brigg"
click at [250, 45] on div "Brigitte Degenhardt M••k@organiseit.com.au Drop in" at bounding box center [307, 44] width 504 height 33
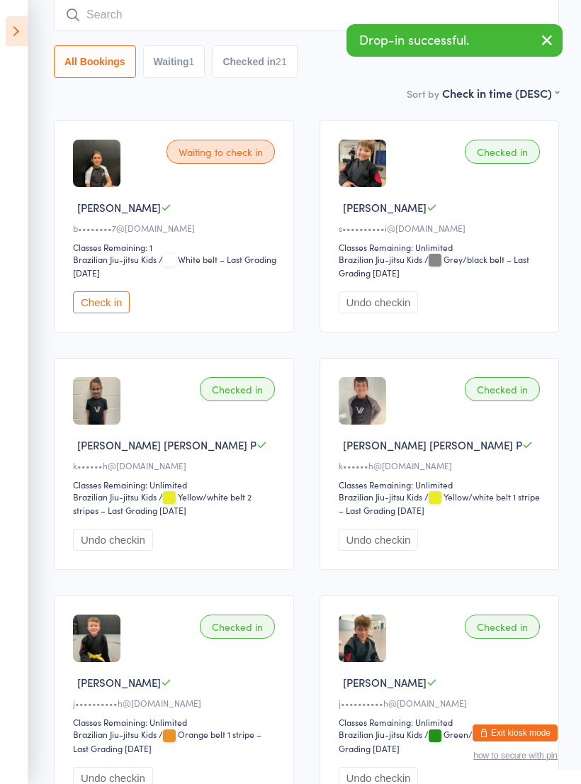
click at [256, 12] on input "search" at bounding box center [306, 15] width 505 height 33
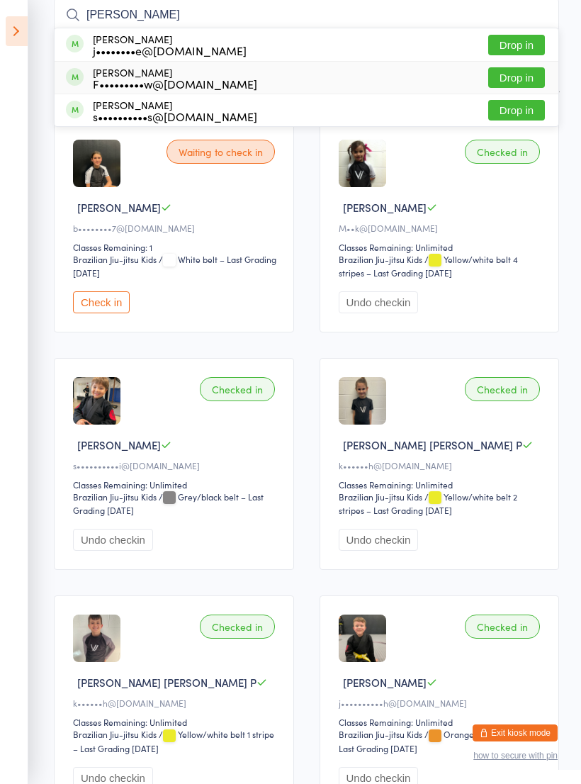
type input "Leo"
click at [261, 82] on div "Leo Cresswell F•••••••••w@yahoo.com.au Drop in" at bounding box center [307, 78] width 504 height 32
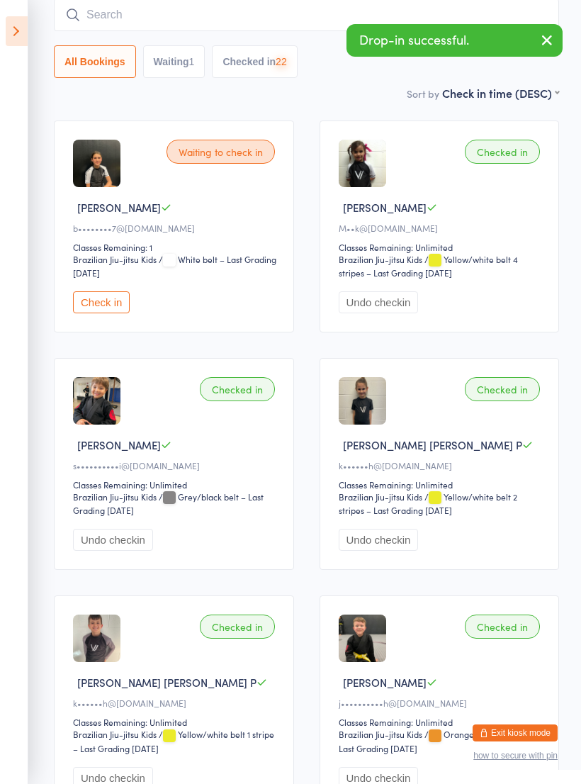
click at [309, 15] on input "search" at bounding box center [306, 15] width 505 height 33
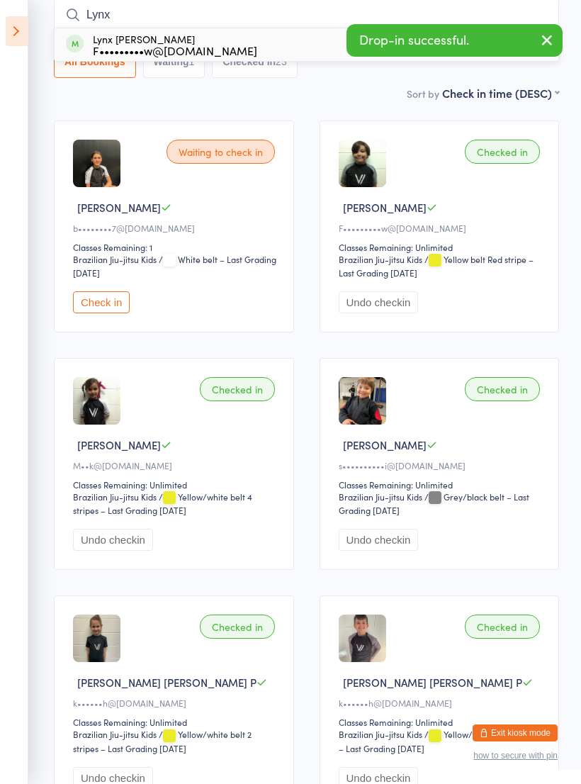
type input "Lynx"
click at [255, 52] on div "Lynx Cresswell F•••••••••w@yahoo.com.au Drop in" at bounding box center [307, 44] width 504 height 33
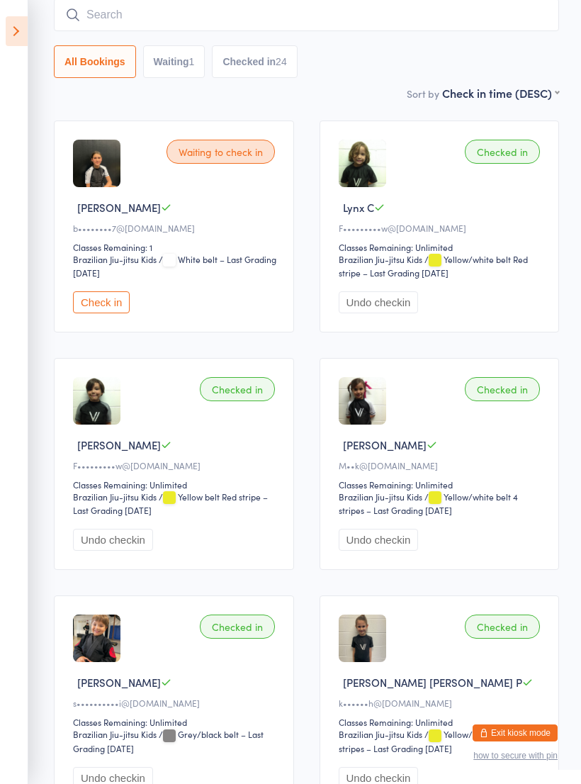
click at [396, 20] on input "search" at bounding box center [306, 15] width 505 height 33
click at [434, 18] on input "search" at bounding box center [306, 15] width 505 height 33
click at [409, 21] on input "search" at bounding box center [306, 15] width 505 height 33
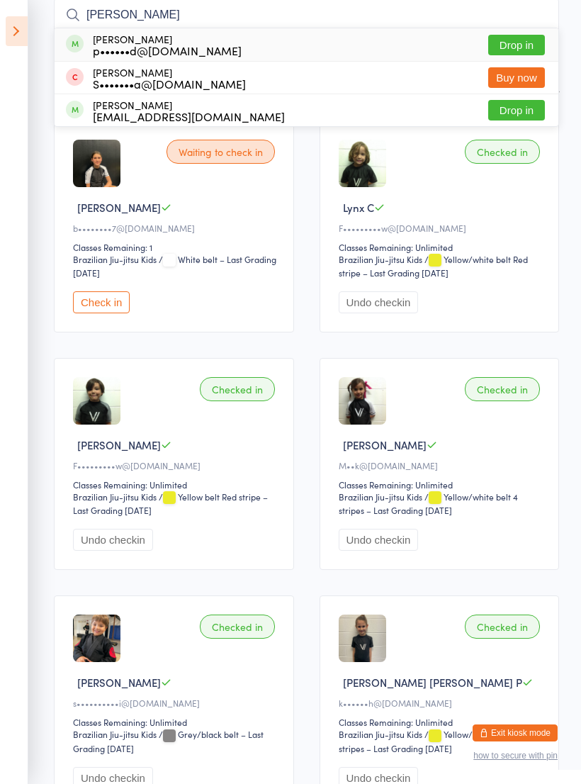
type input "Sam"
click at [306, 44] on div "Sam Hoviatdoost p••••••d@yahoo.com Drop in" at bounding box center [307, 44] width 504 height 33
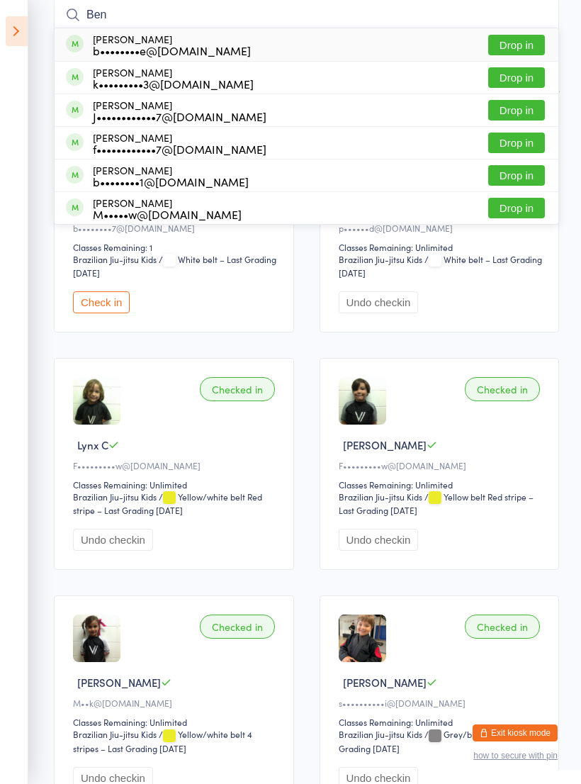
type input "Ben"
click at [522, 75] on button "Drop in" at bounding box center [516, 77] width 57 height 21
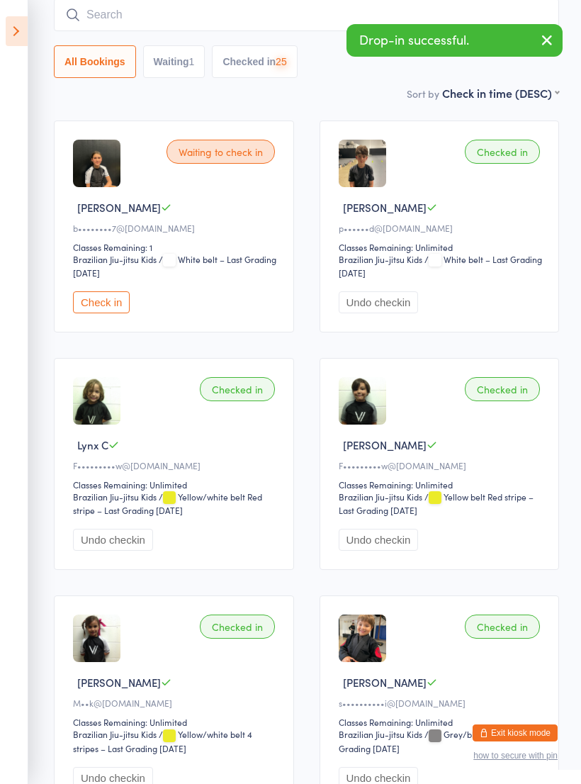
click at [461, 21] on input "search" at bounding box center [306, 15] width 505 height 33
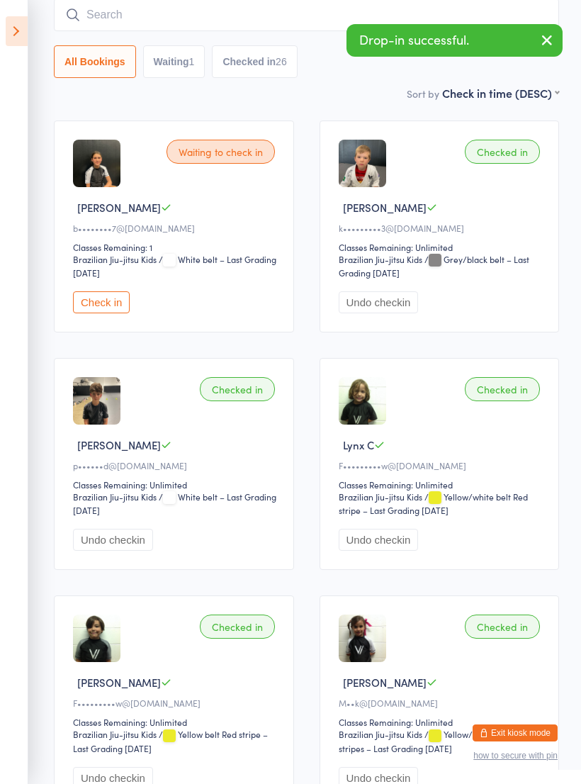
click at [333, 16] on input "search" at bounding box center [306, 15] width 505 height 33
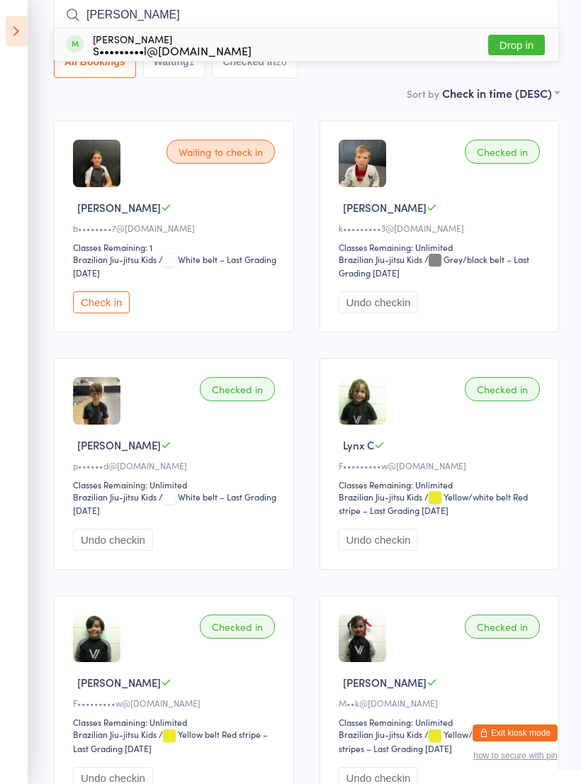
type input "Pietro"
click at [300, 47] on div "Pietro Zaniol Marder S•••••••••l@gmail.com Drop in" at bounding box center [307, 44] width 504 height 33
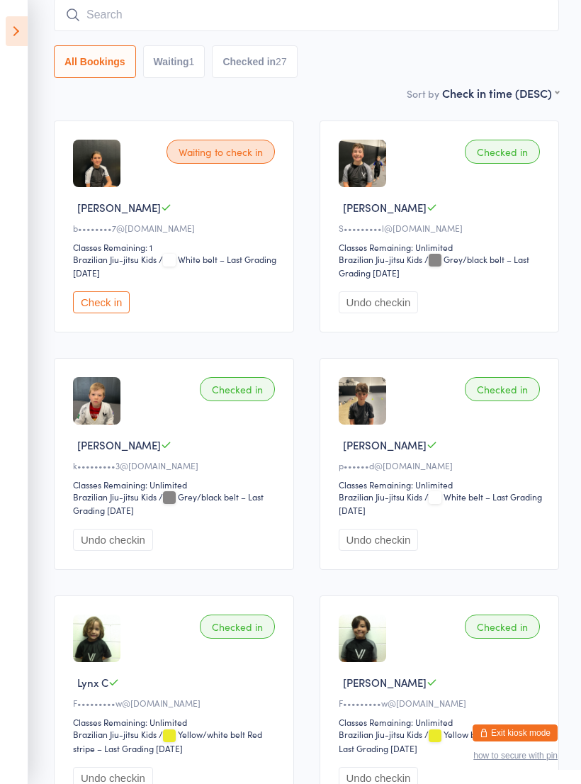
click at [403, 26] on input "search" at bounding box center [306, 15] width 505 height 33
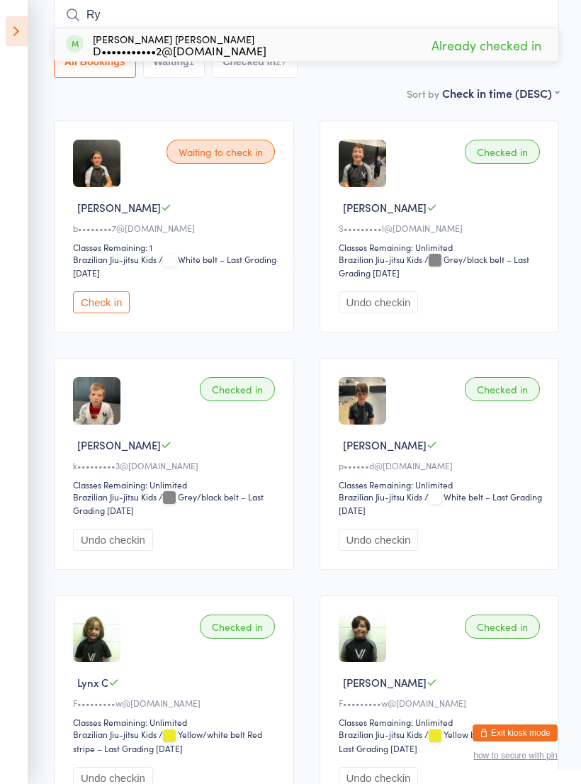
type input "R"
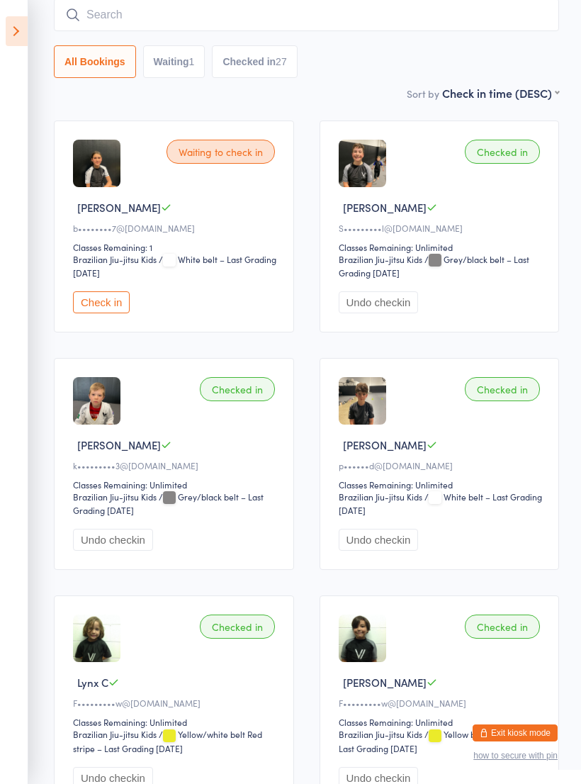
click at [420, 24] on input "search" at bounding box center [306, 15] width 505 height 33
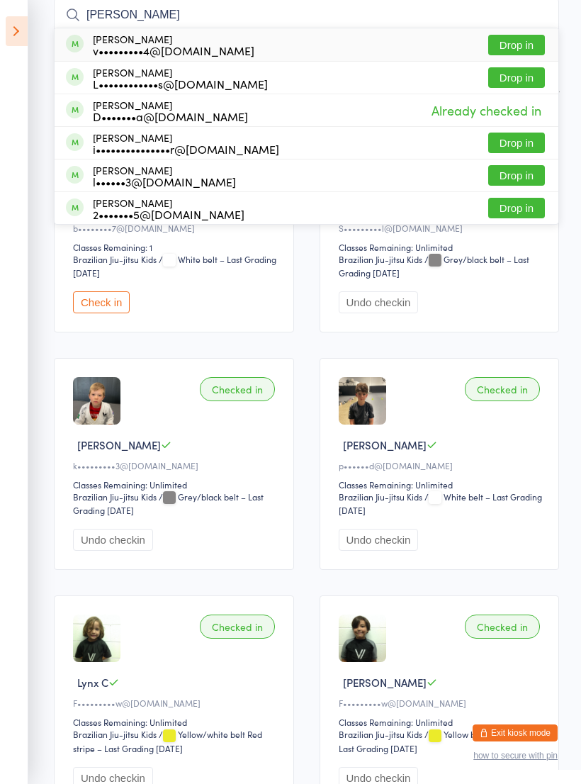
type input "Lucas"
click at [310, 84] on div "Lucas Hughes L••••••••••••s@gmail.com Drop in" at bounding box center [307, 78] width 504 height 32
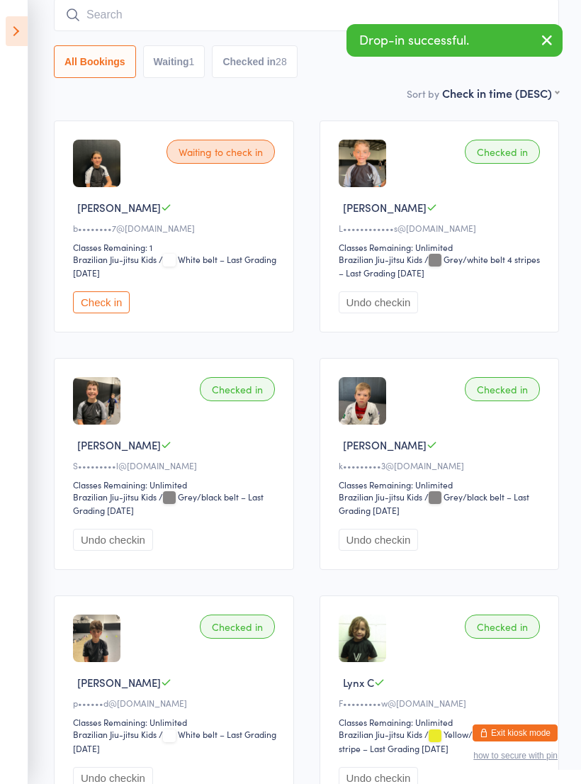
click at [23, 42] on icon at bounding box center [17, 31] width 22 height 30
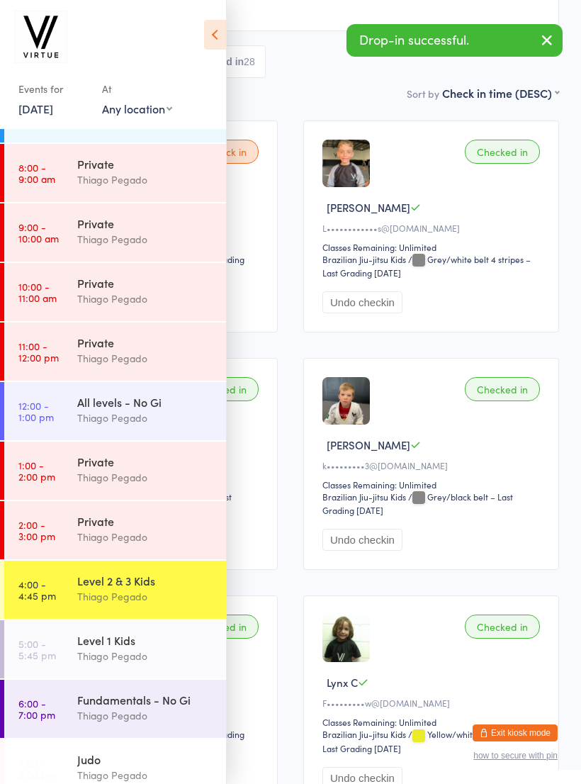
click at [213, 38] on icon at bounding box center [215, 35] width 22 height 30
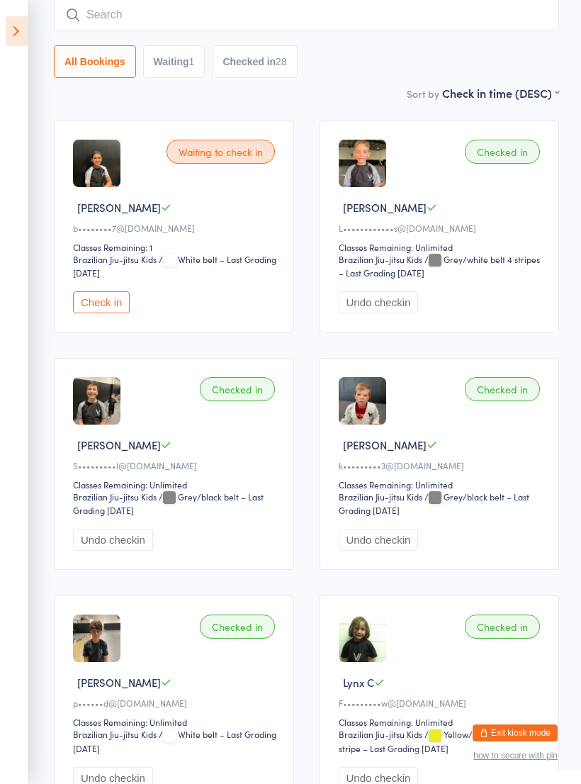
click at [522, 730] on button "Exit kiosk mode" at bounding box center [515, 732] width 85 height 17
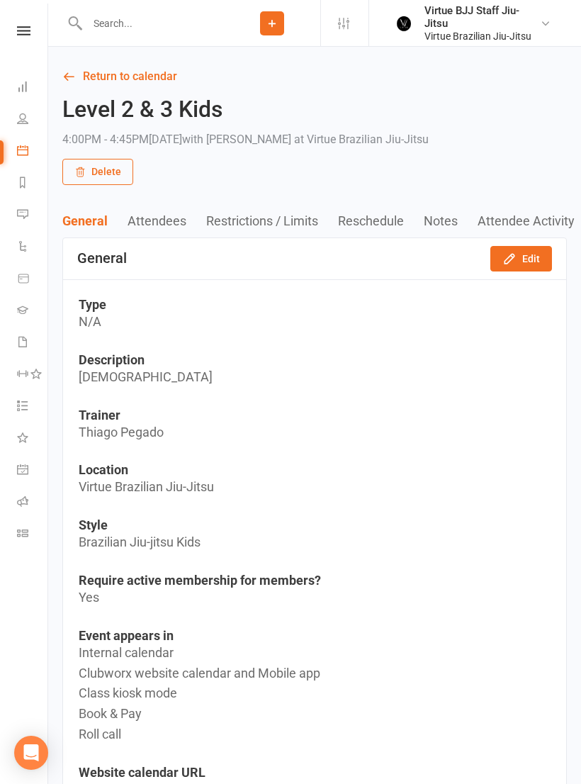
click at [28, 151] on icon at bounding box center [22, 150] width 11 height 11
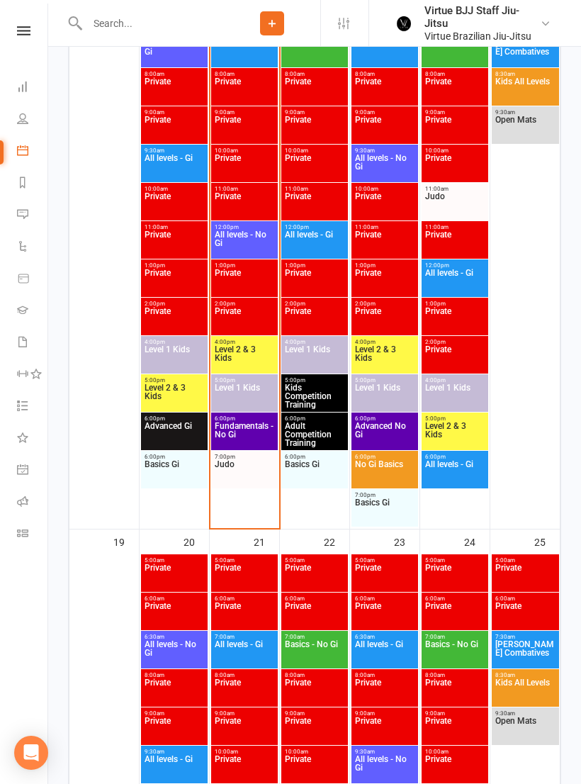
scroll to position [1581, 0]
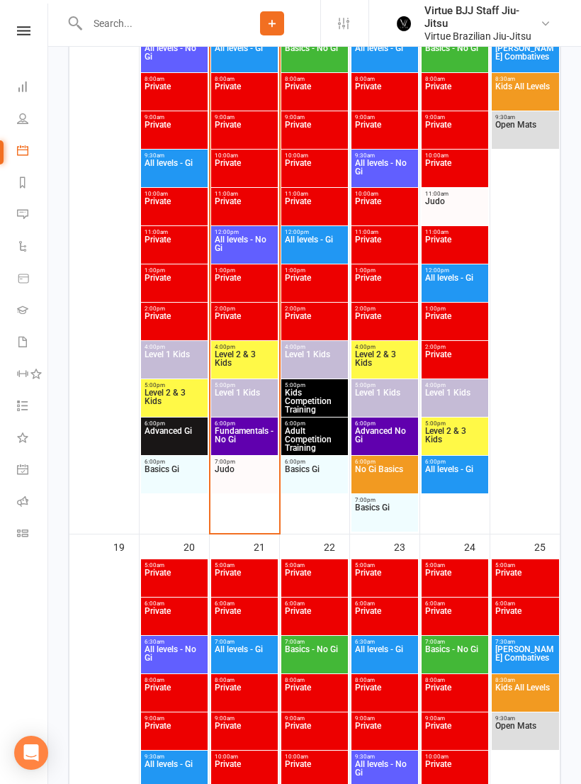
click at [249, 362] on span "Level 2 & 3 Kids" at bounding box center [244, 363] width 61 height 26
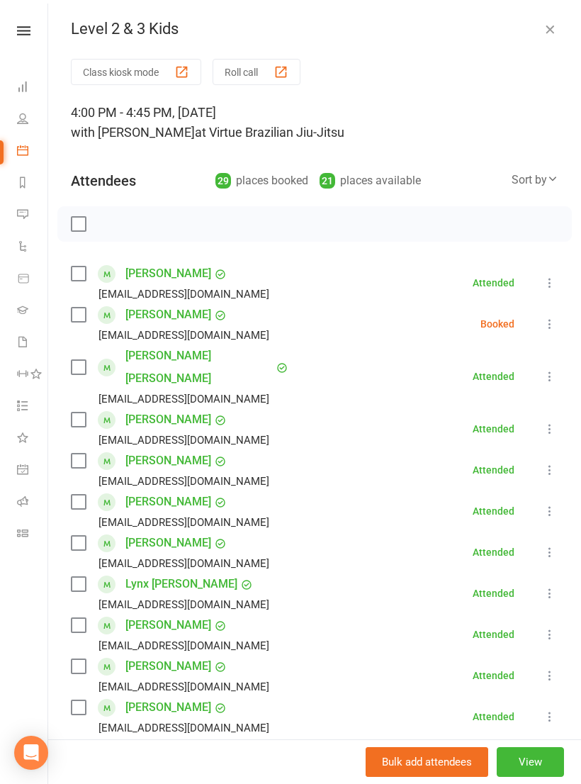
scroll to position [0, 0]
click at [545, 327] on icon at bounding box center [550, 324] width 14 height 14
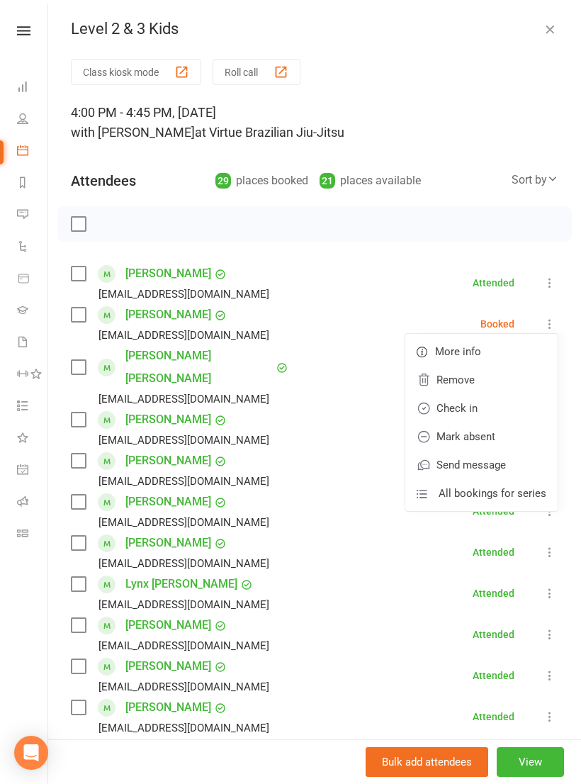
click at [496, 381] on link "Remove" at bounding box center [481, 380] width 152 height 28
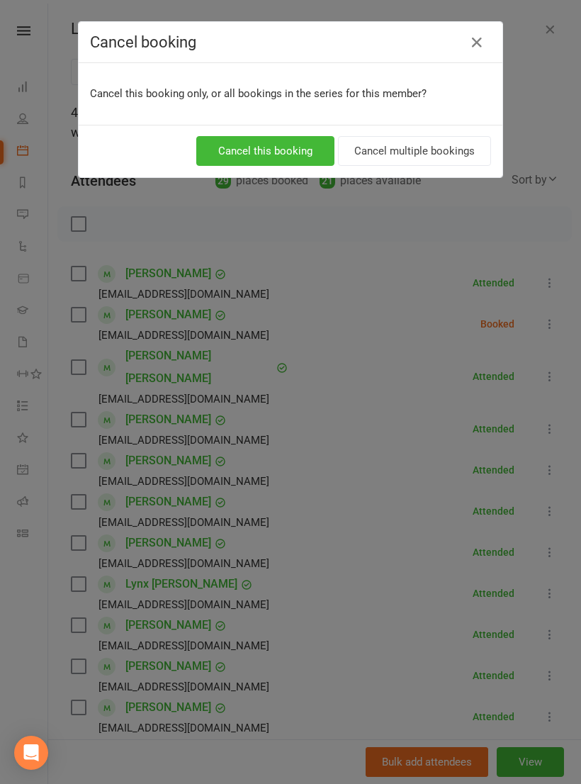
click at [310, 148] on button "Cancel this booking" at bounding box center [265, 151] width 138 height 30
